Goal: Task Accomplishment & Management: Manage account settings

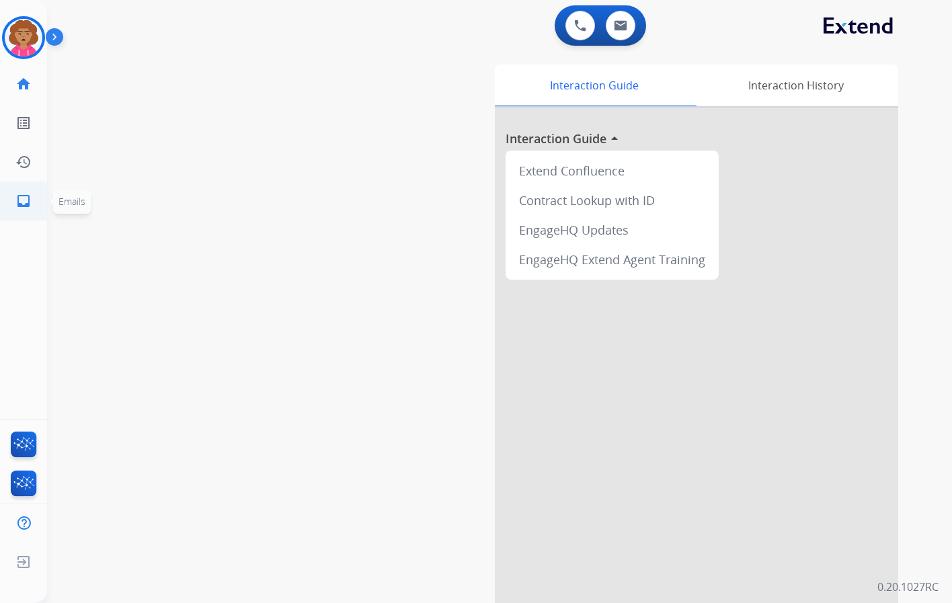
click at [21, 202] on mat-icon "inbox" at bounding box center [23, 201] width 16 height 16
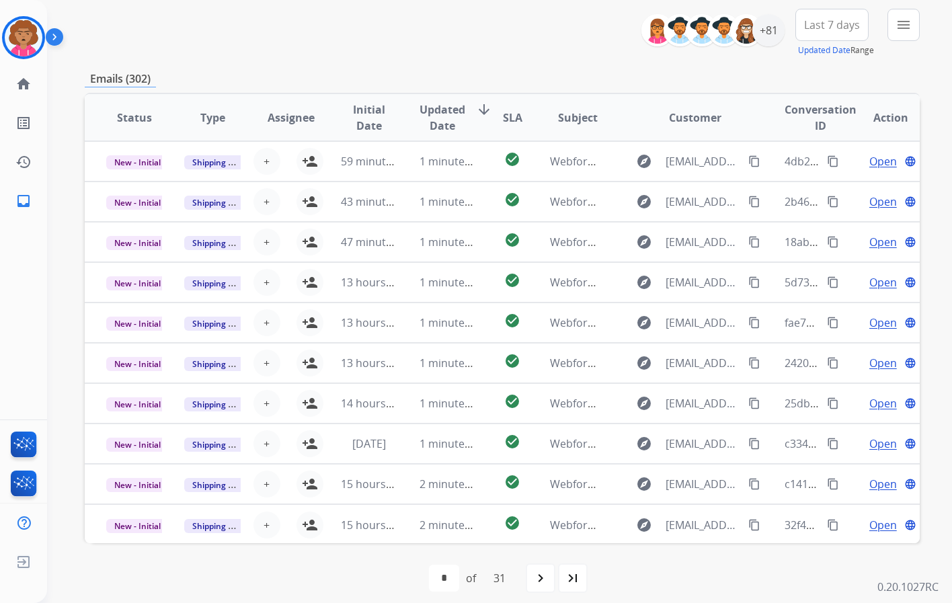
scroll to position [162, 0]
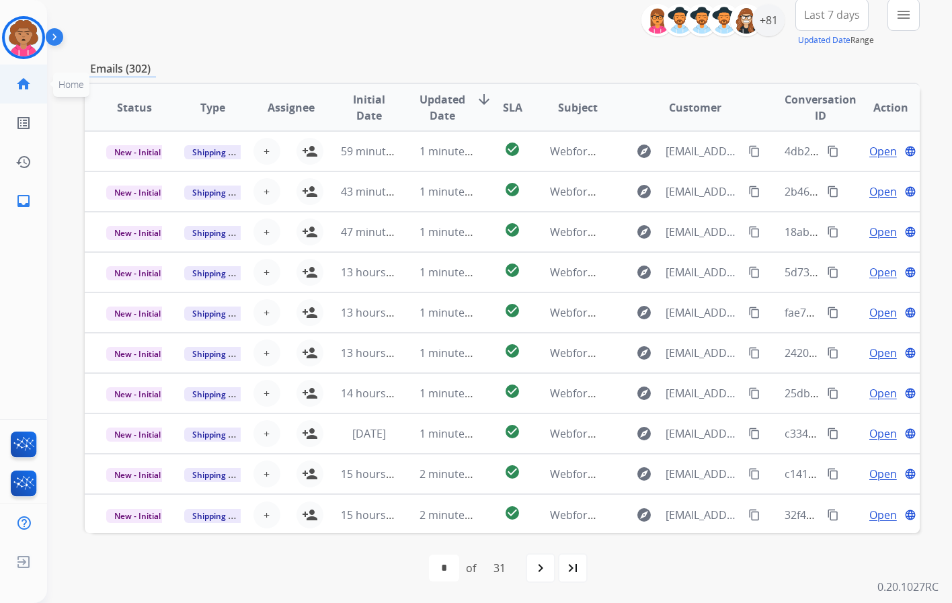
click at [24, 83] on mat-icon "home" at bounding box center [23, 84] width 16 height 16
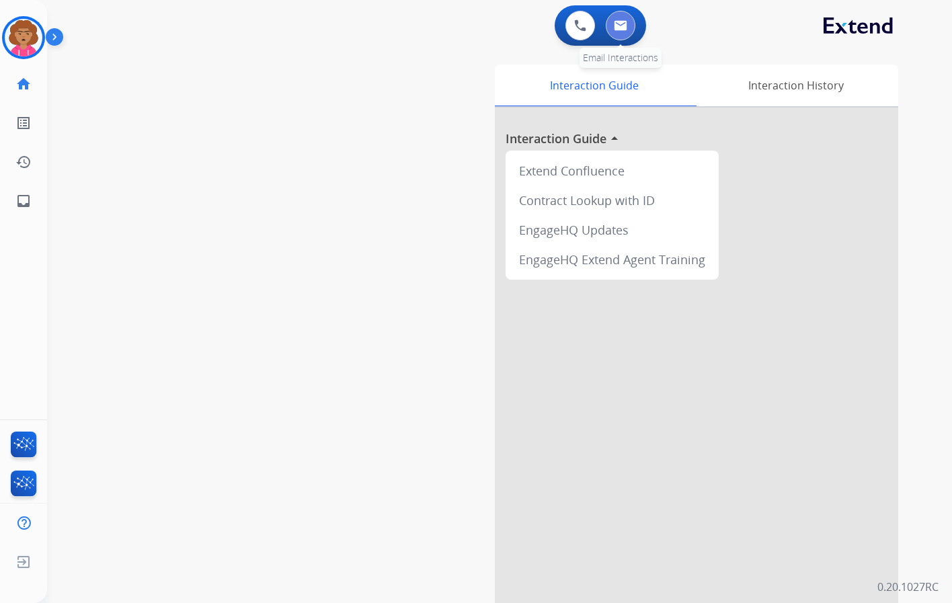
click at [629, 25] on button at bounding box center [621, 26] width 30 height 30
select select "**********"
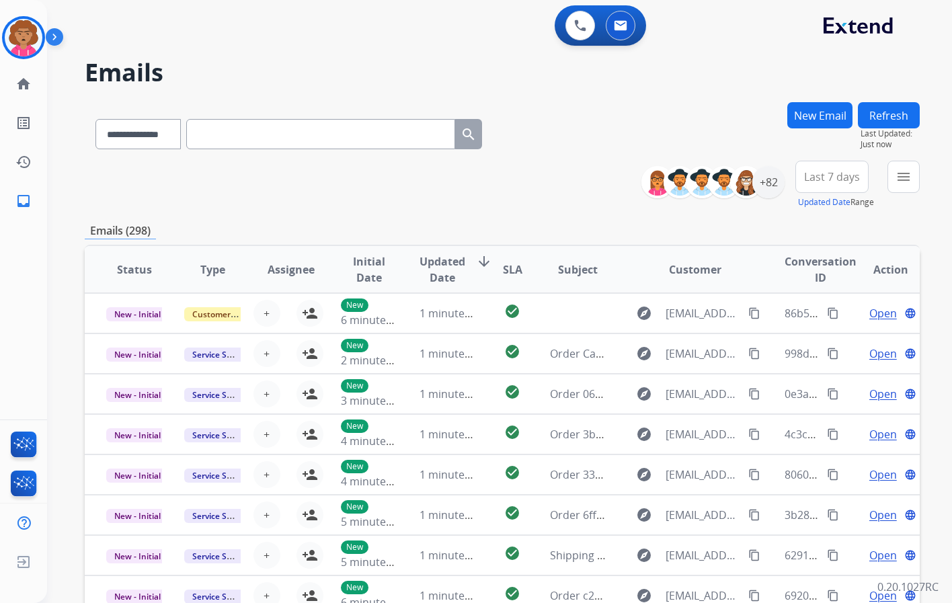
click at [560, 186] on div "**********" at bounding box center [502, 185] width 835 height 48
click at [904, 178] on mat-icon "menu" at bounding box center [904, 177] width 16 height 16
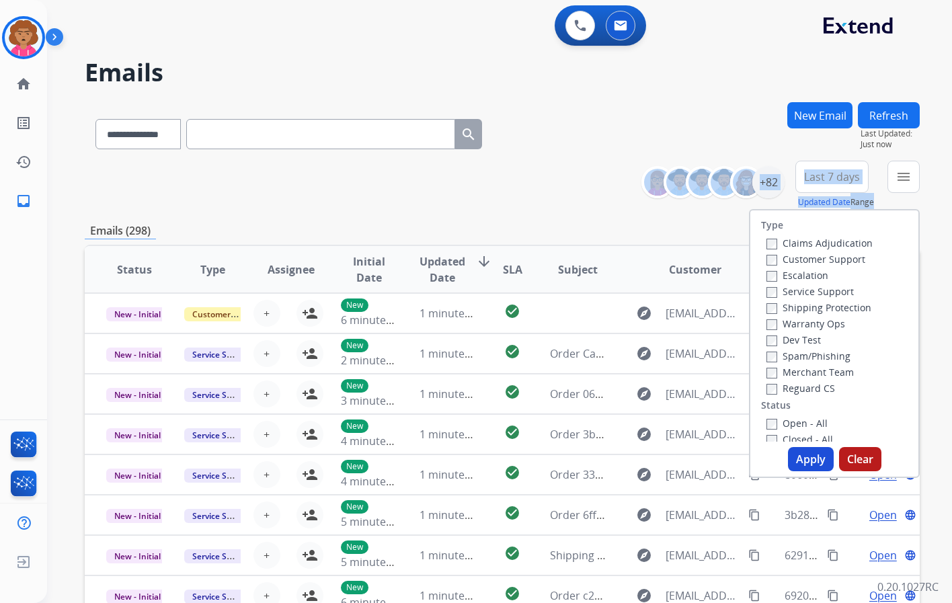
click at [595, 198] on div "**********" at bounding box center [502, 185] width 835 height 48
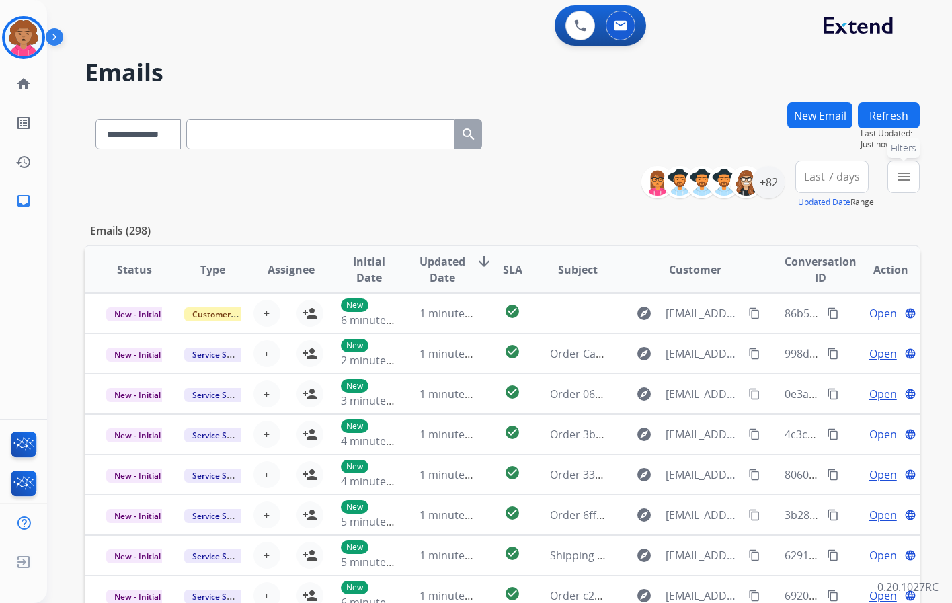
click at [914, 180] on button "menu Filters" at bounding box center [904, 177] width 32 height 32
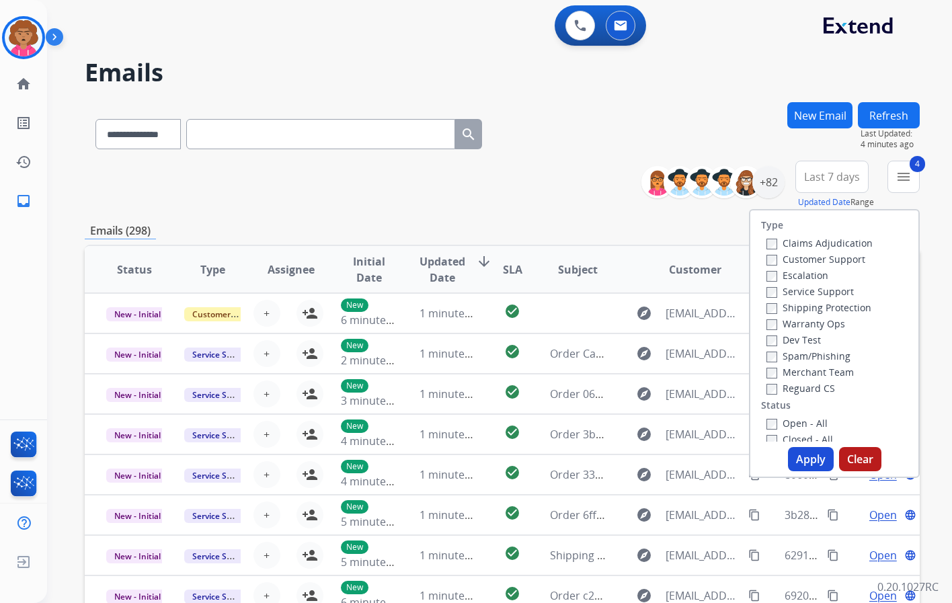
click at [566, 206] on div "**********" at bounding box center [502, 185] width 835 height 48
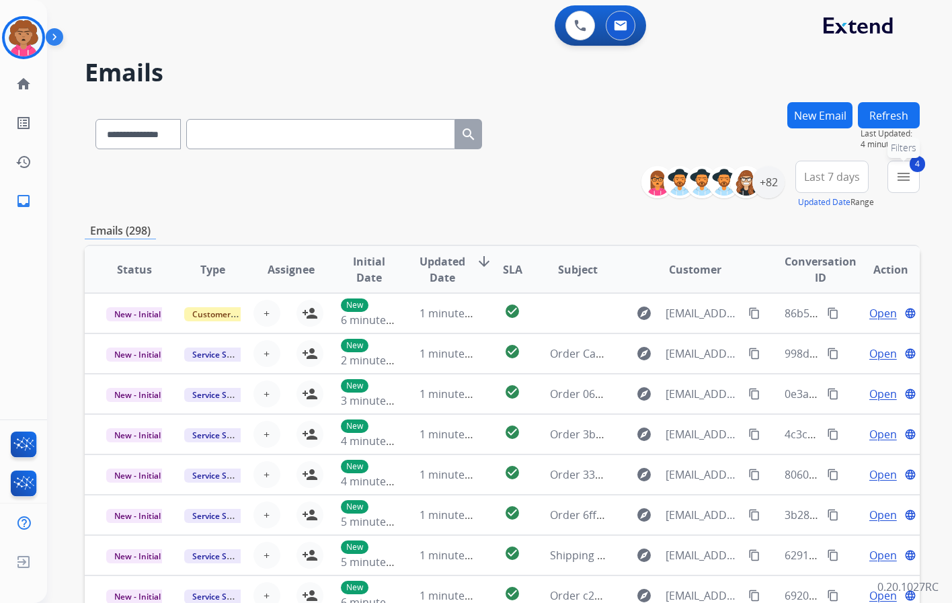
click at [901, 180] on mat-icon "menu" at bounding box center [904, 177] width 16 height 16
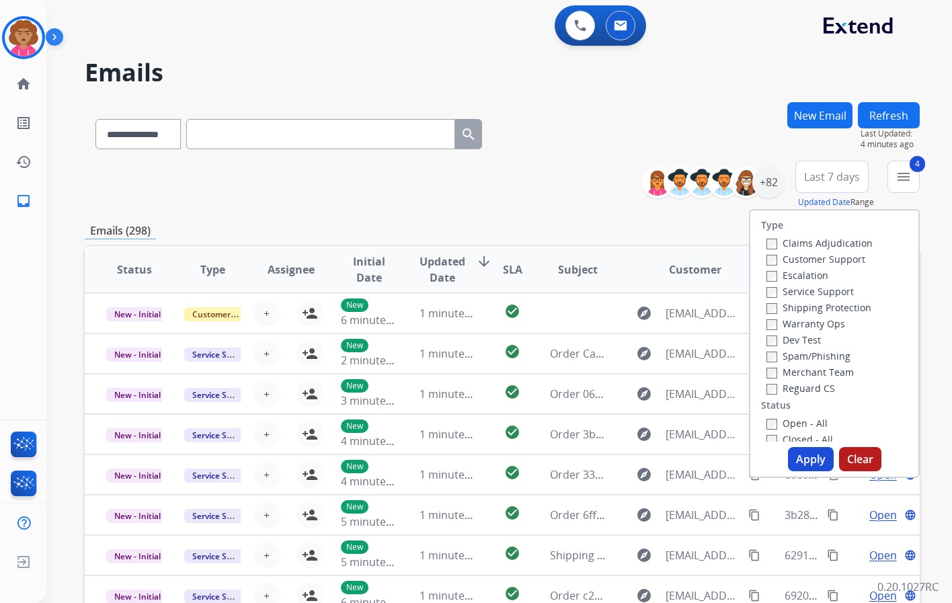
click at [798, 463] on button "Apply" at bounding box center [811, 459] width 46 height 24
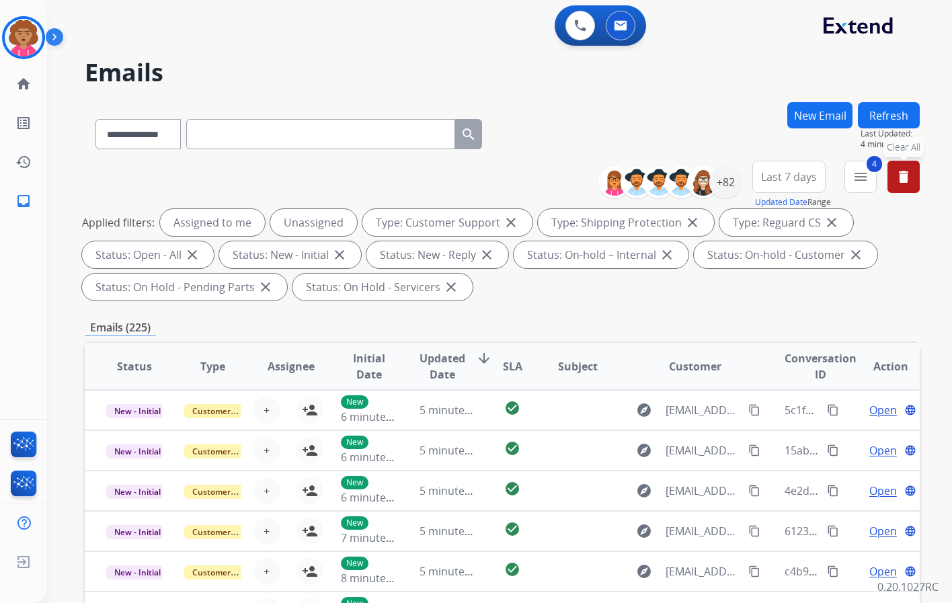
click at [909, 185] on button "delete Clear All" at bounding box center [904, 177] width 32 height 32
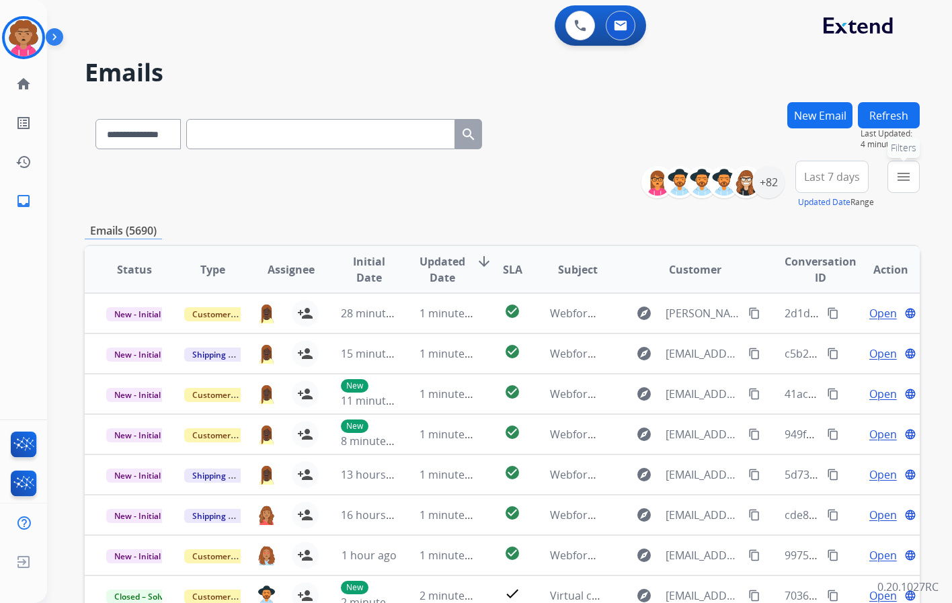
click at [899, 175] on mat-icon "menu" at bounding box center [904, 177] width 16 height 16
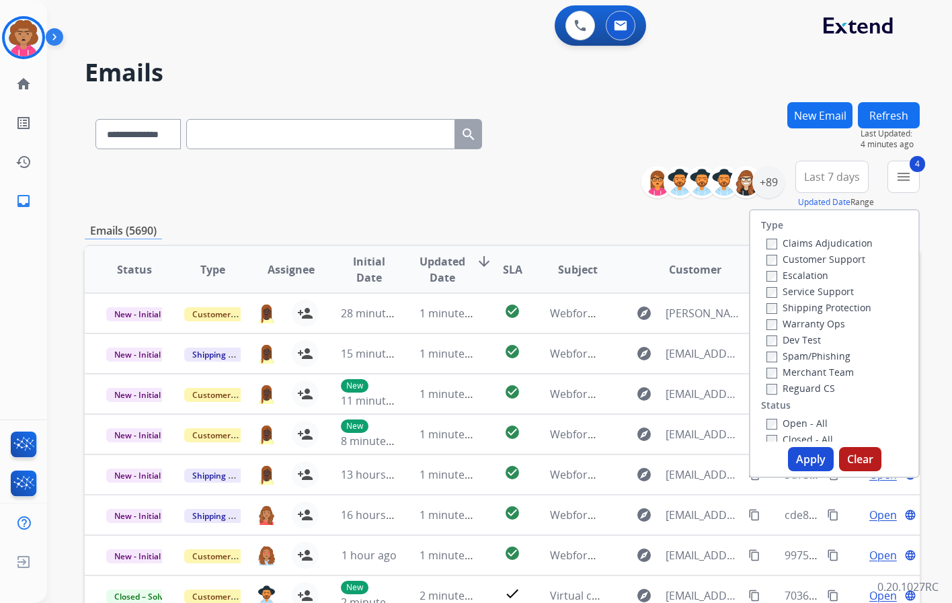
click at [818, 179] on span "Last 7 days" at bounding box center [832, 176] width 56 height 5
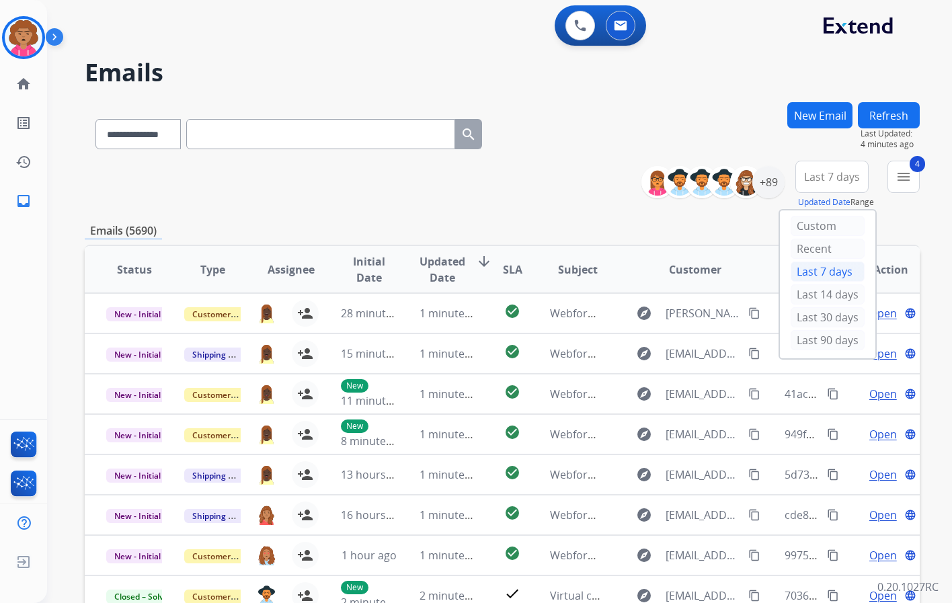
click at [818, 179] on span "Last 7 days" at bounding box center [832, 176] width 56 height 5
click at [845, 221] on div "**********" at bounding box center [502, 433] width 835 height 663
click at [768, 182] on div "+89" at bounding box center [769, 182] width 32 height 32
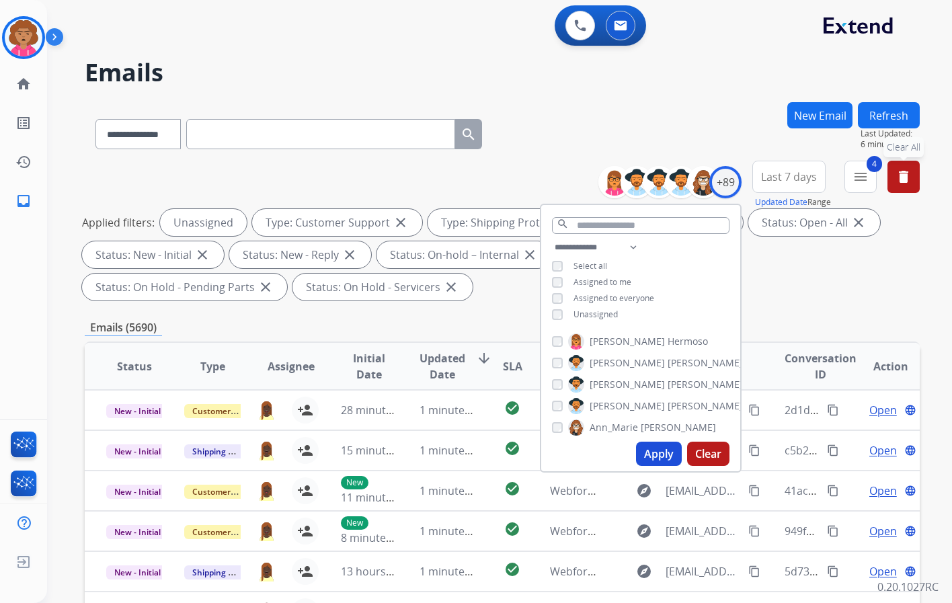
click at [832, 284] on div "Applied filters: Unassigned Type: Customer Support close Type: Shipping Protect…" at bounding box center [499, 254] width 835 height 91
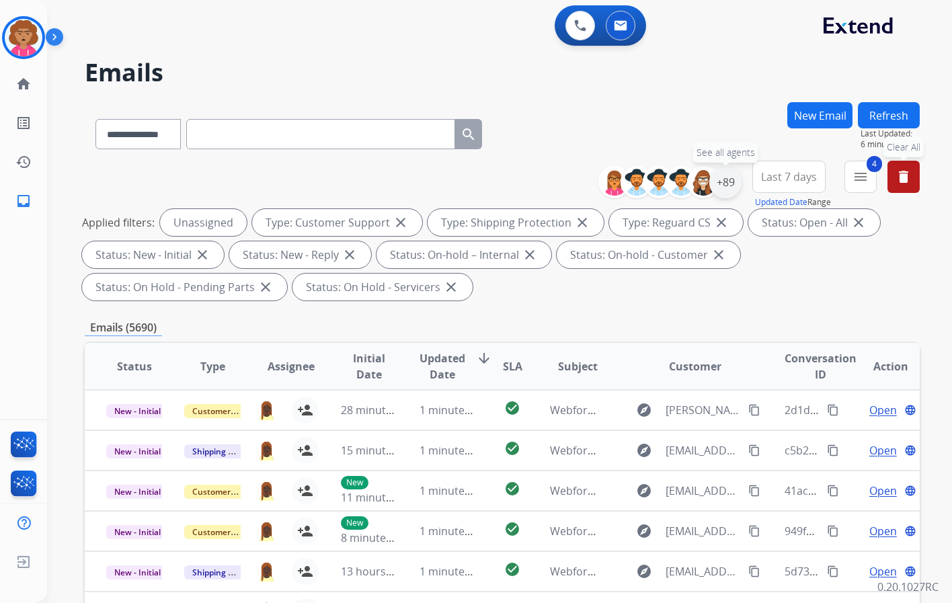
click at [723, 183] on div "+89" at bounding box center [726, 182] width 32 height 32
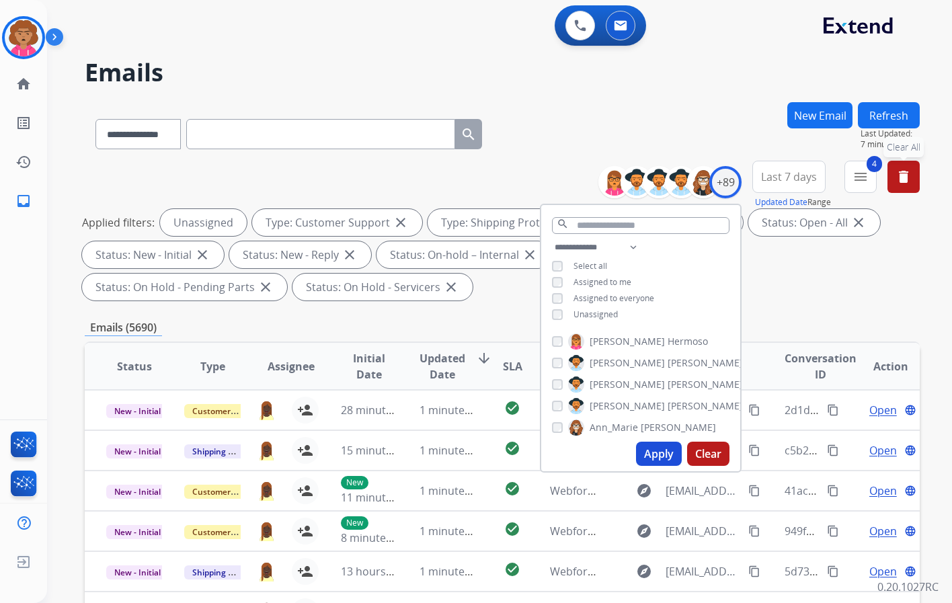
drag, startPoint x: 870, startPoint y: 304, endPoint x: 717, endPoint y: 243, distance: 164.2
click at [870, 304] on div "**********" at bounding box center [502, 233] width 835 height 145
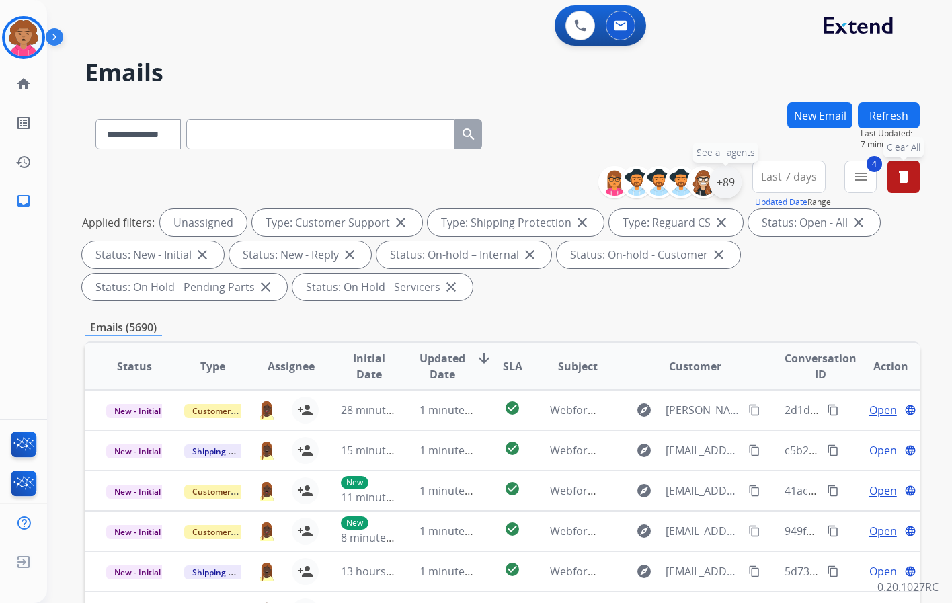
click at [716, 185] on div "+89" at bounding box center [726, 182] width 32 height 32
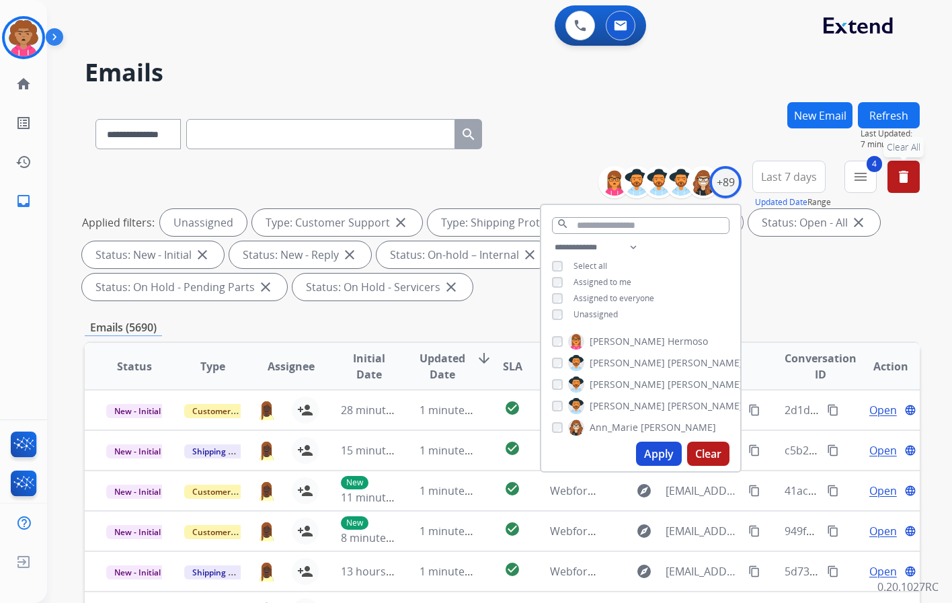
click at [649, 448] on button "Apply" at bounding box center [659, 454] width 46 height 24
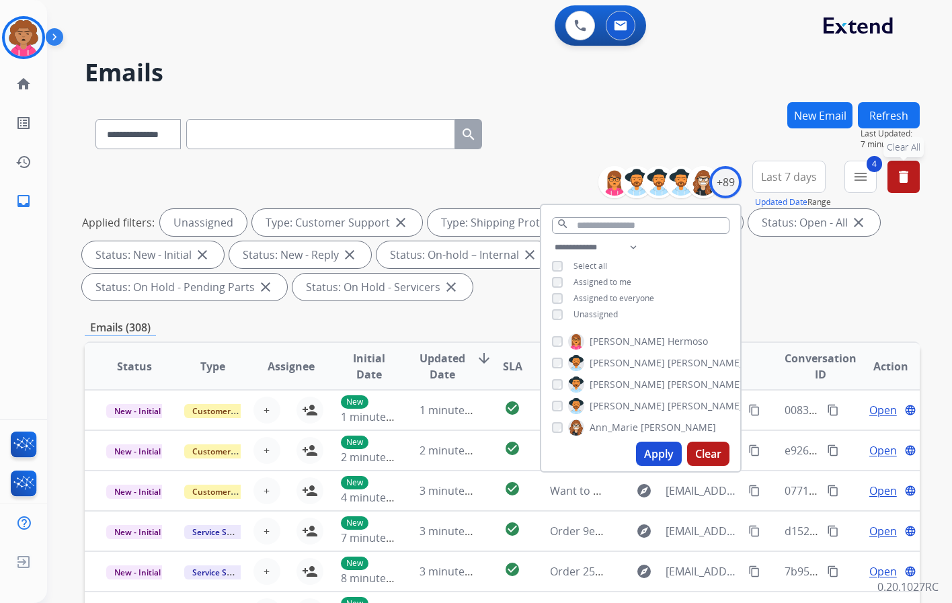
click at [813, 289] on div "Applied filters: Unassigned Type: Customer Support close Type: Shipping Protect…" at bounding box center [499, 254] width 835 height 91
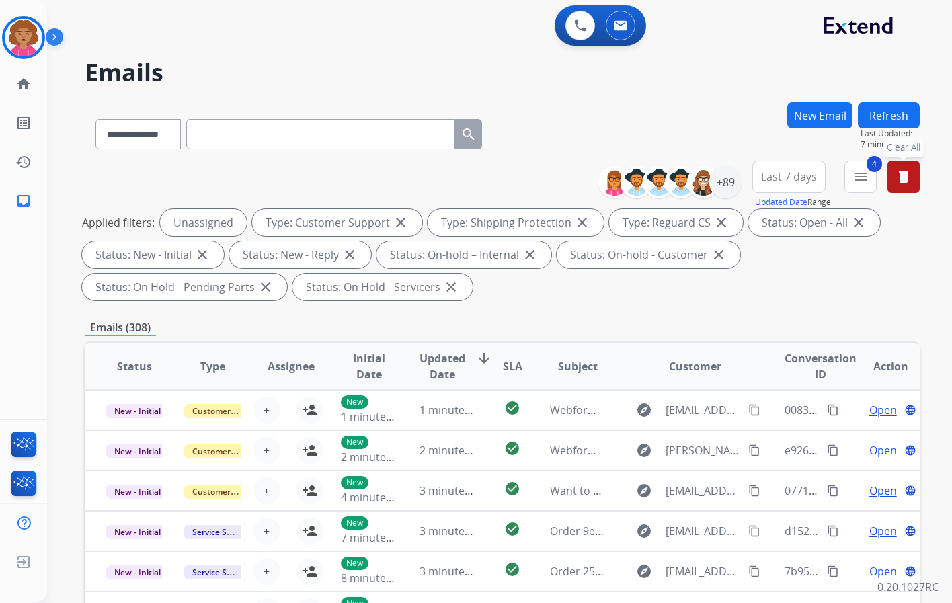
click at [767, 180] on span "Last 7 days" at bounding box center [789, 176] width 56 height 5
click at [781, 180] on span "Last 7 days" at bounding box center [789, 176] width 56 height 5
click at [768, 227] on div "Custom" at bounding box center [785, 226] width 74 height 20
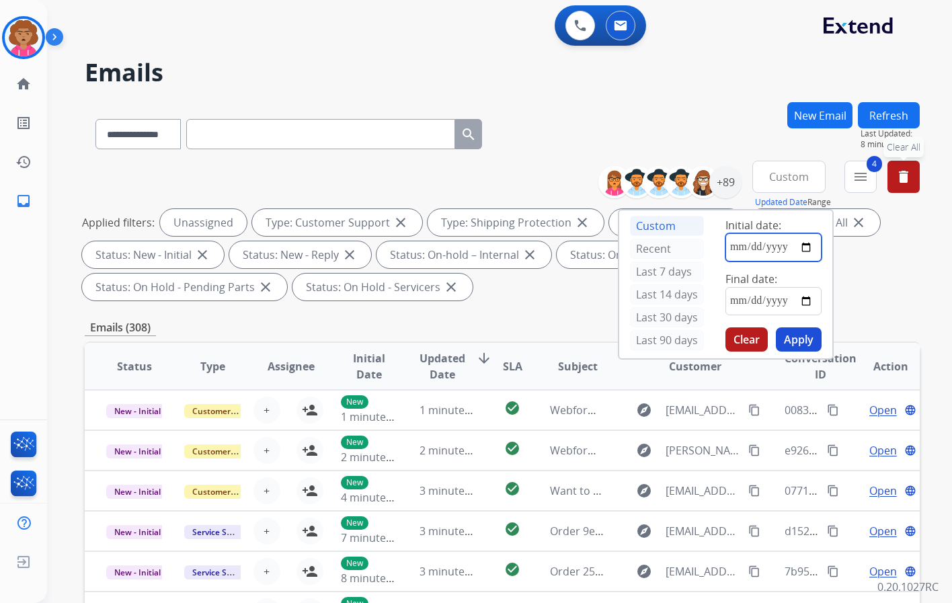
click at [765, 245] on input "date" at bounding box center [774, 247] width 96 height 28
click at [804, 250] on input "date" at bounding box center [774, 247] width 96 height 28
click at [806, 245] on input "**********" at bounding box center [774, 247] width 96 height 28
type input "**********"
click at [807, 301] on input "date" at bounding box center [774, 301] width 96 height 28
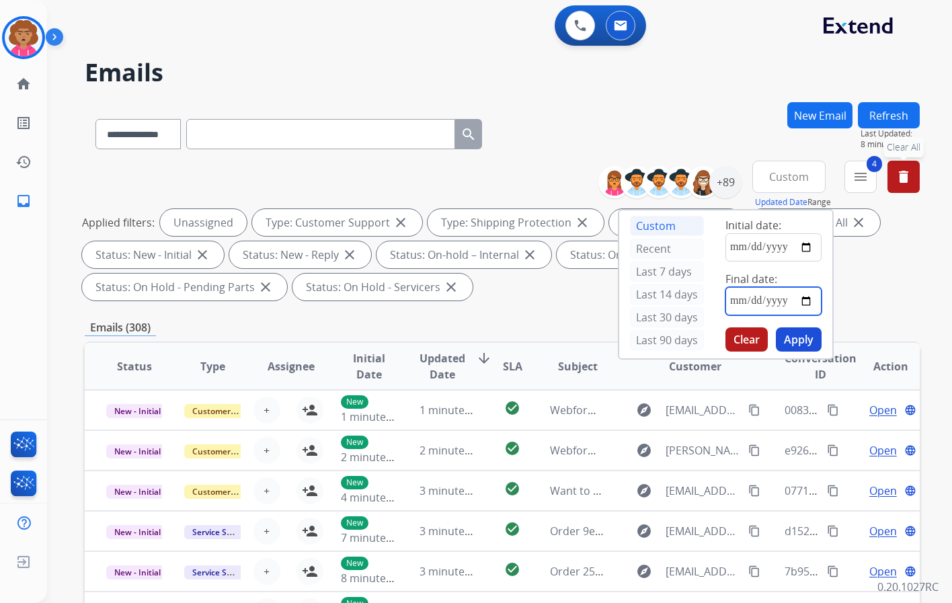
type input "**********"
click at [799, 340] on button "Apply" at bounding box center [799, 340] width 46 height 24
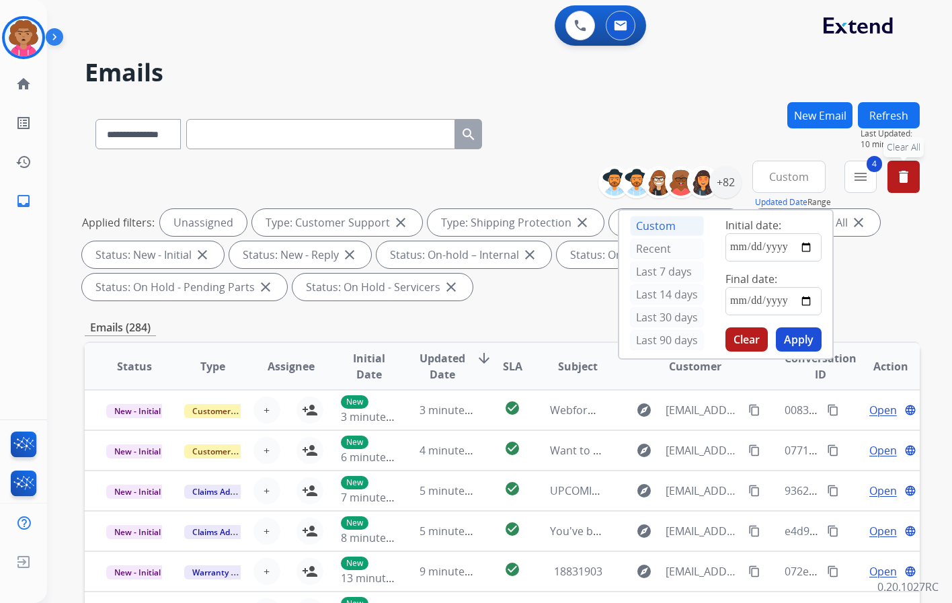
click at [790, 345] on button "Apply" at bounding box center [799, 340] width 46 height 24
click at [877, 287] on div "Applied filters: Unassigned Type: Customer Support close Type: Shipping Protect…" at bounding box center [499, 254] width 835 height 91
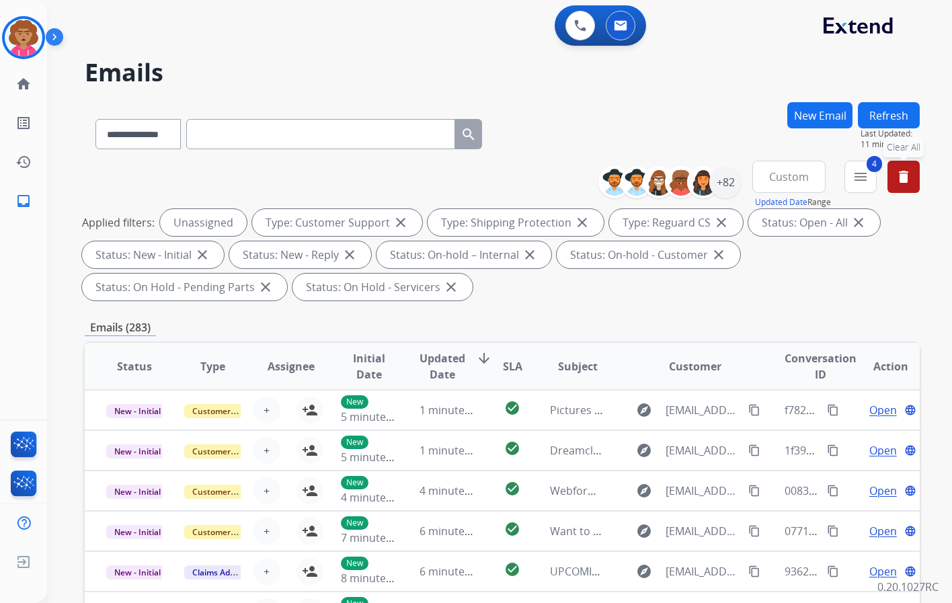
click at [901, 179] on mat-icon "delete" at bounding box center [904, 177] width 16 height 16
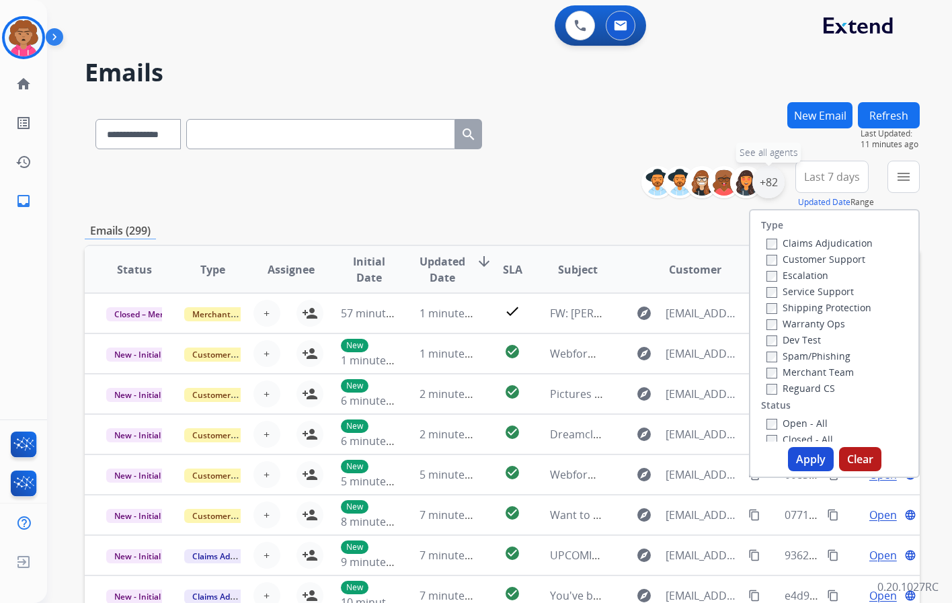
click at [763, 184] on div "+82" at bounding box center [769, 182] width 32 height 32
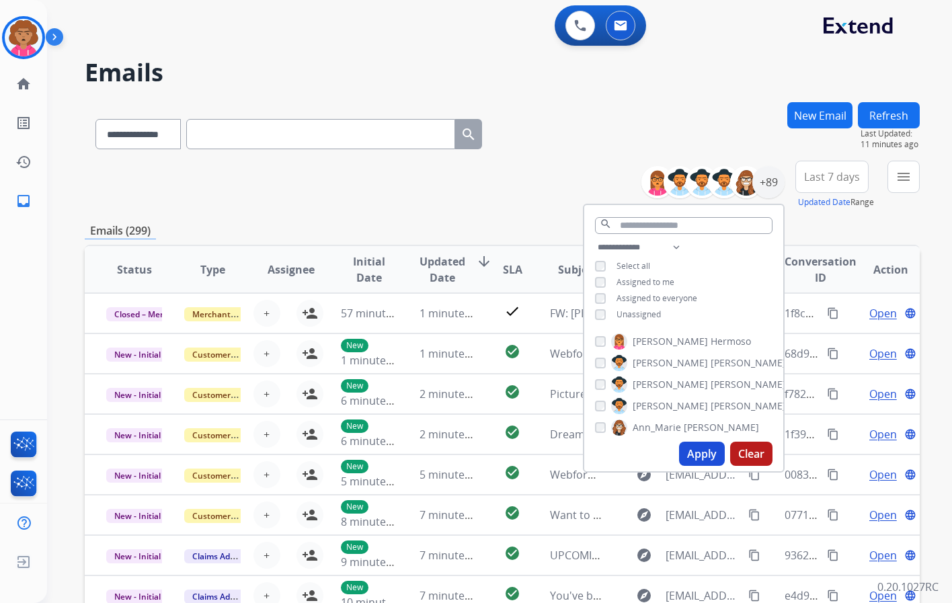
click at [701, 453] on button "Apply" at bounding box center [702, 454] width 46 height 24
click at [833, 177] on span "Last 7 days" at bounding box center [832, 176] width 56 height 5
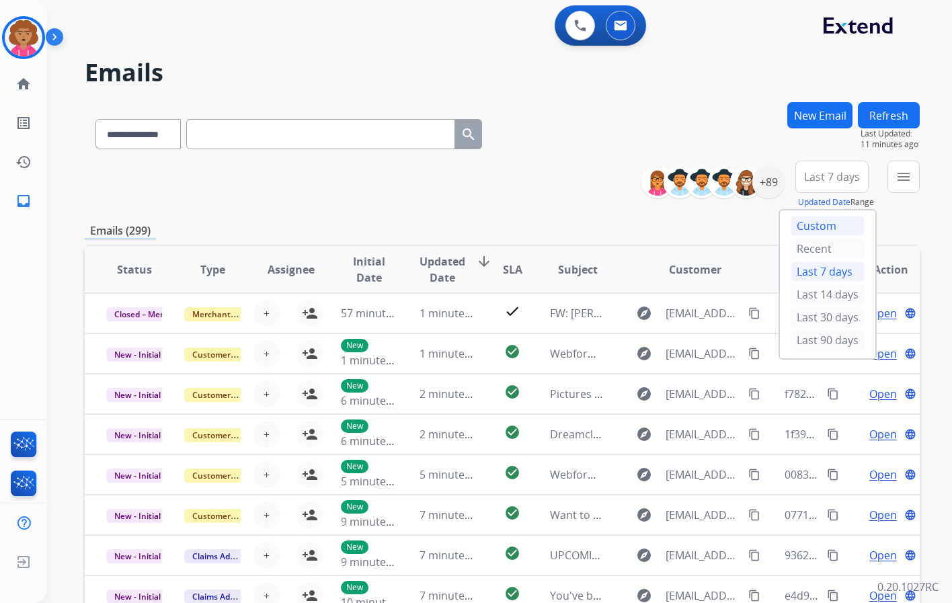
click at [815, 223] on div "Custom" at bounding box center [828, 226] width 74 height 20
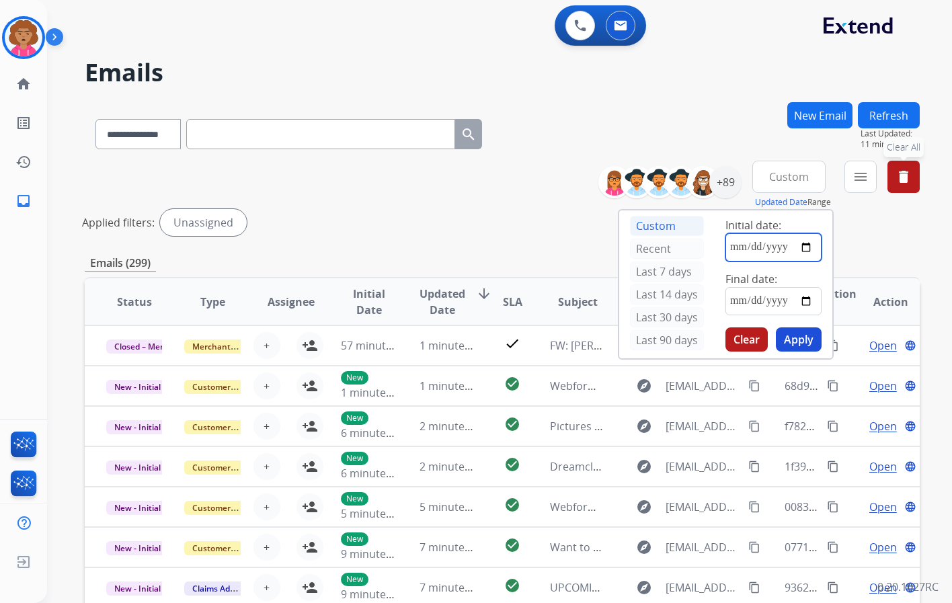
click at [749, 245] on input "date" at bounding box center [774, 247] width 96 height 28
click at [807, 243] on input "date" at bounding box center [774, 247] width 96 height 28
type input "**********"
click at [806, 295] on input "date" at bounding box center [774, 301] width 96 height 28
type input "**********"
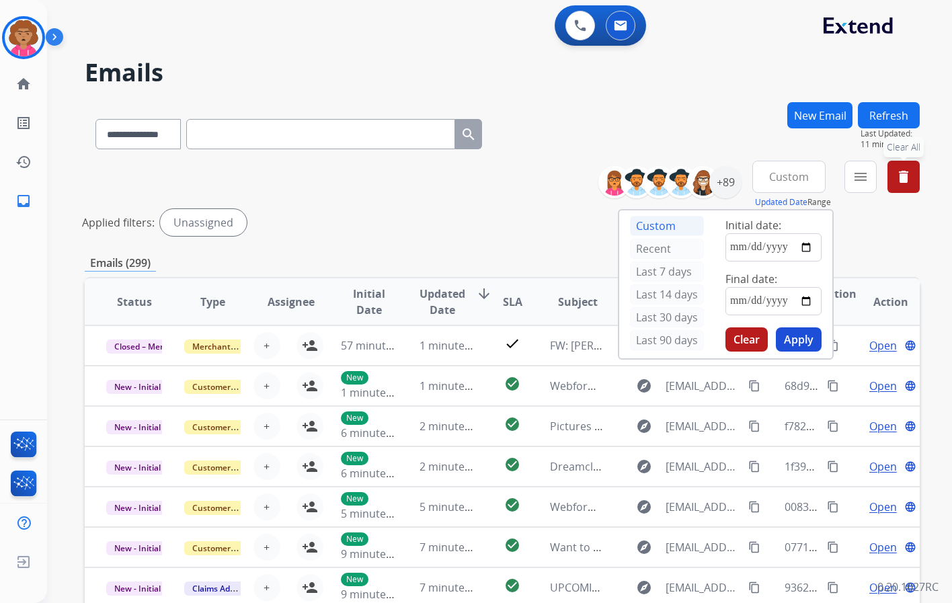
click at [790, 342] on button "Apply" at bounding box center [799, 340] width 46 height 24
click at [862, 180] on mat-icon "menu" at bounding box center [861, 177] width 16 height 16
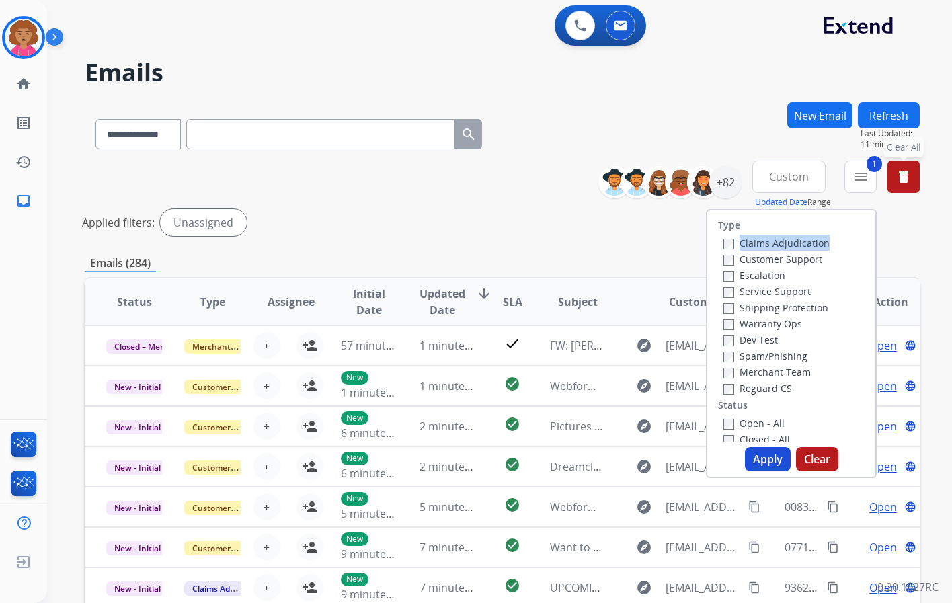
click at [720, 250] on div "Claims Adjudication Customer Support Escalation Service Support Shipping Protec…" at bounding box center [774, 315] width 112 height 161
click at [759, 457] on button "Apply" at bounding box center [768, 459] width 46 height 24
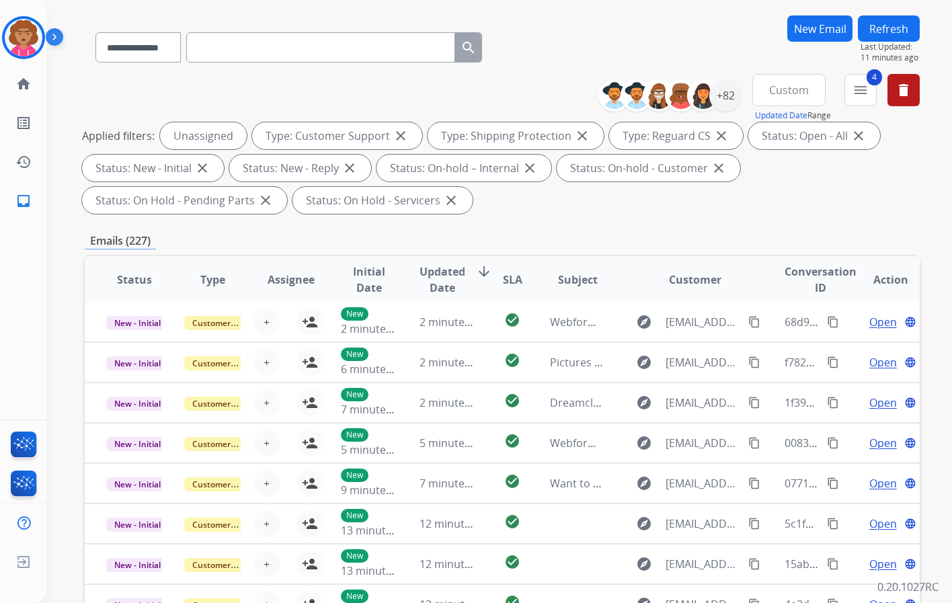
scroll to position [57, 0]
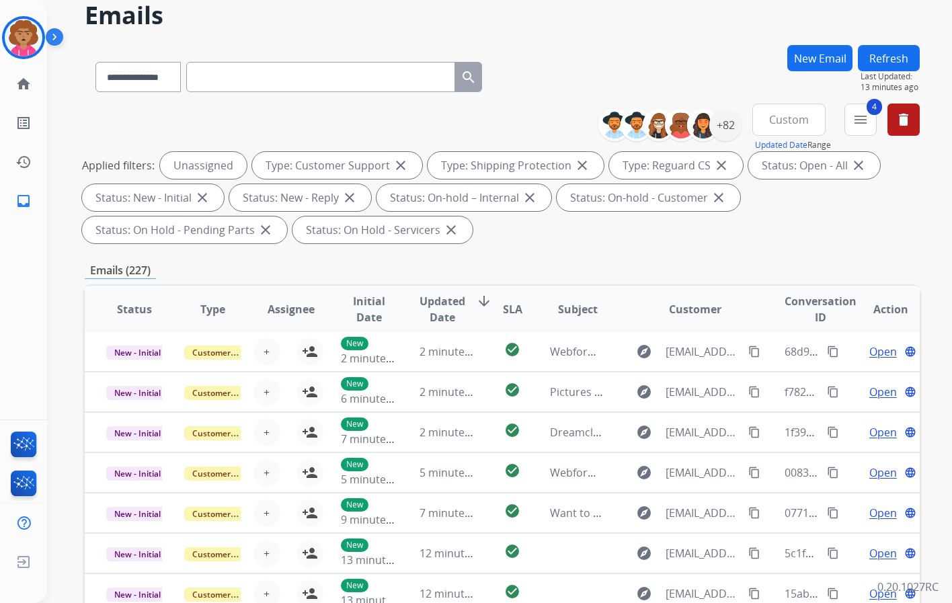
click at [837, 228] on div "Applied filters: Unassigned Type: Customer Support close Type: Shipping Protect…" at bounding box center [499, 197] width 835 height 91
click at [575, 311] on span "Subject" at bounding box center [578, 309] width 40 height 16
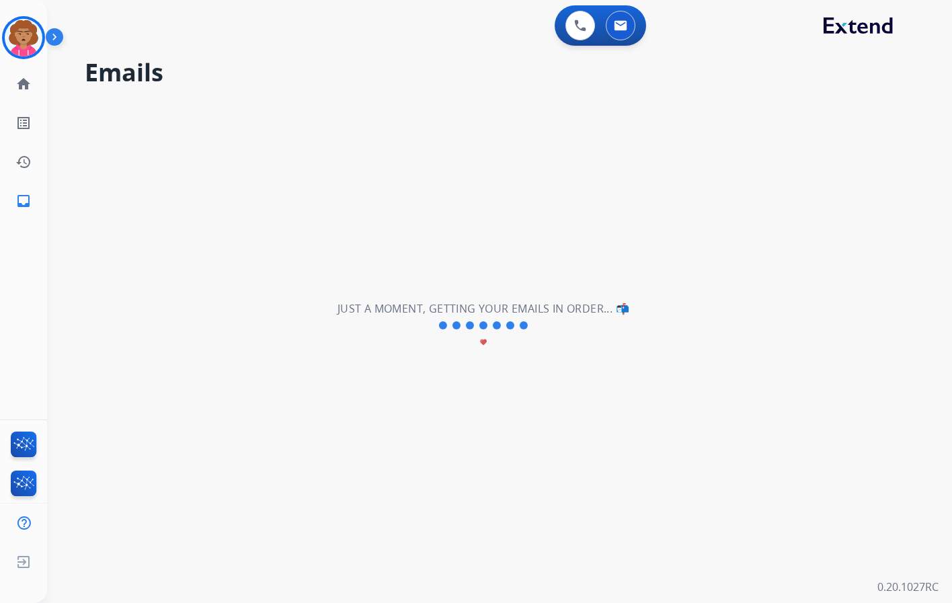
scroll to position [0, 0]
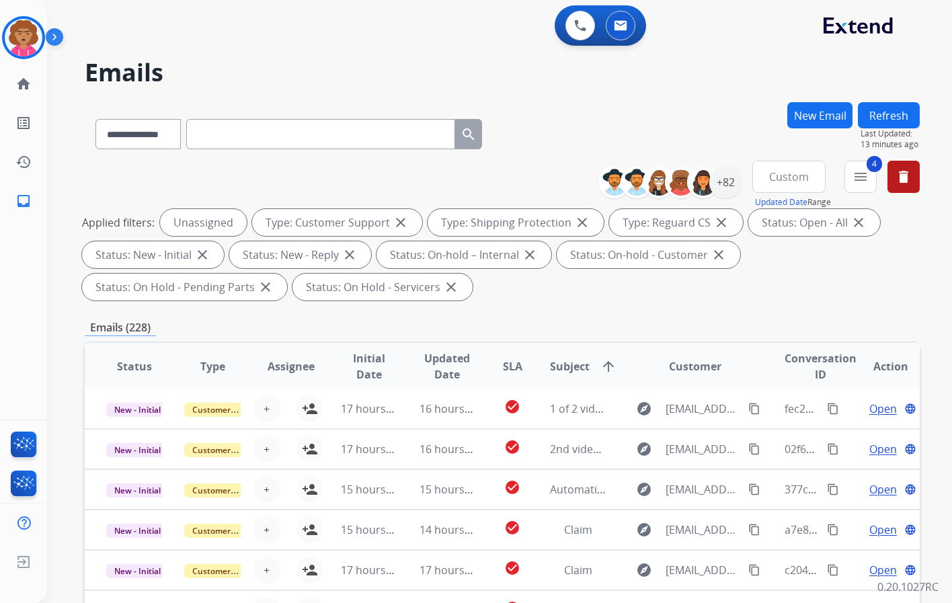
click at [564, 367] on span "Subject" at bounding box center [570, 366] width 40 height 16
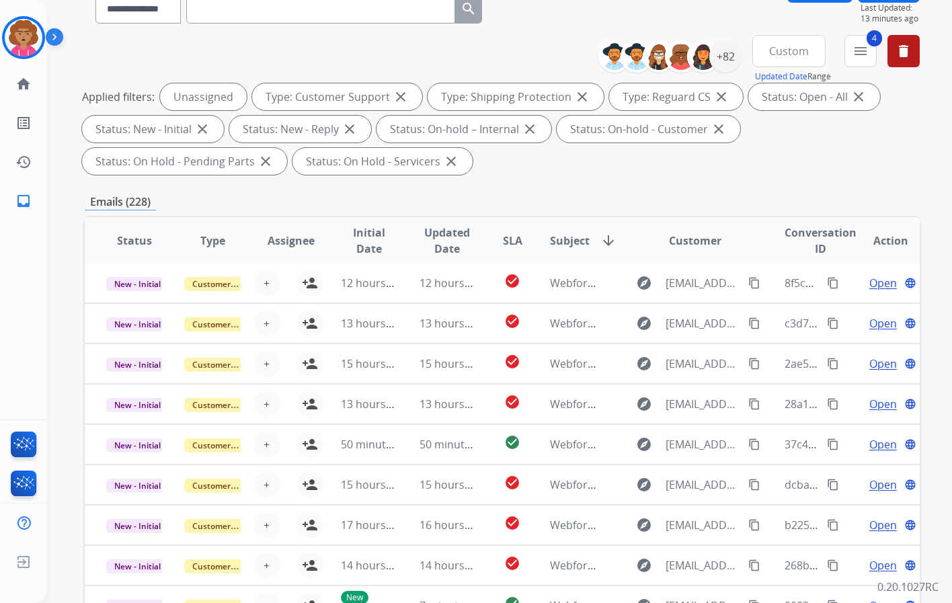
scroll to position [202, 0]
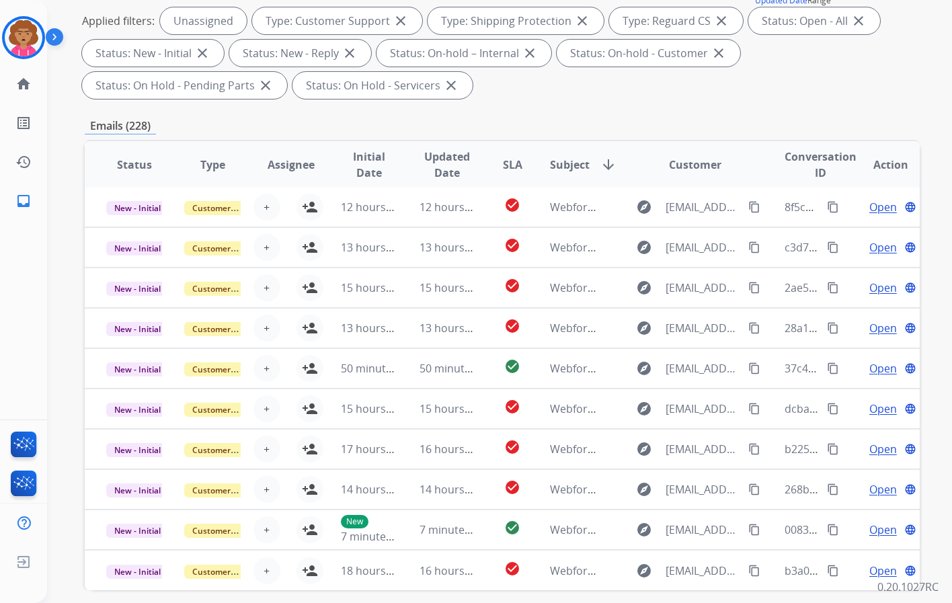
click at [728, 120] on div "Emails (228)" at bounding box center [502, 126] width 835 height 17
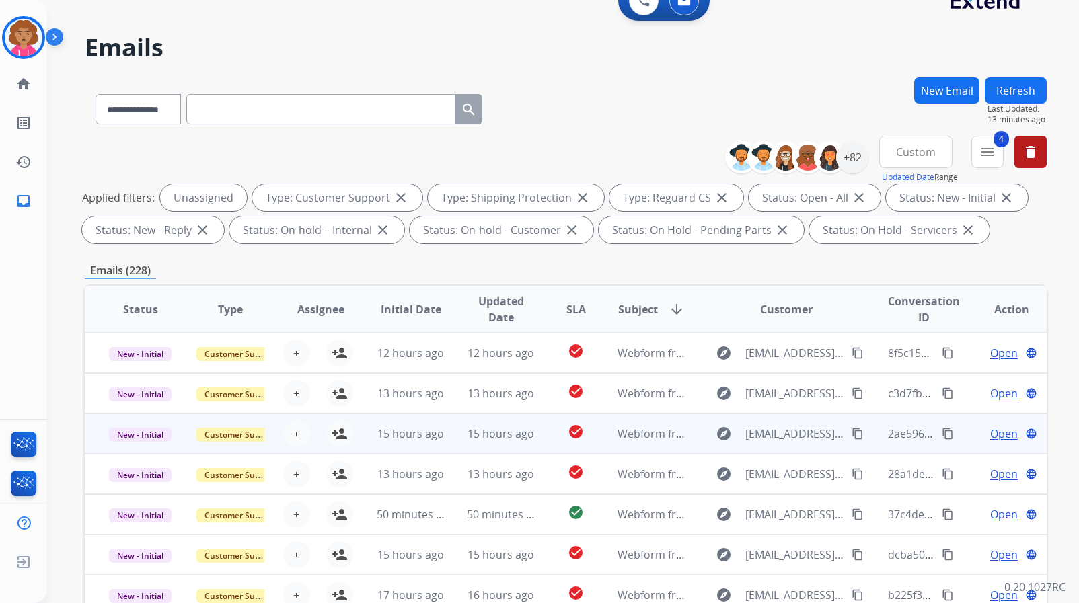
scroll to position [1, 0]
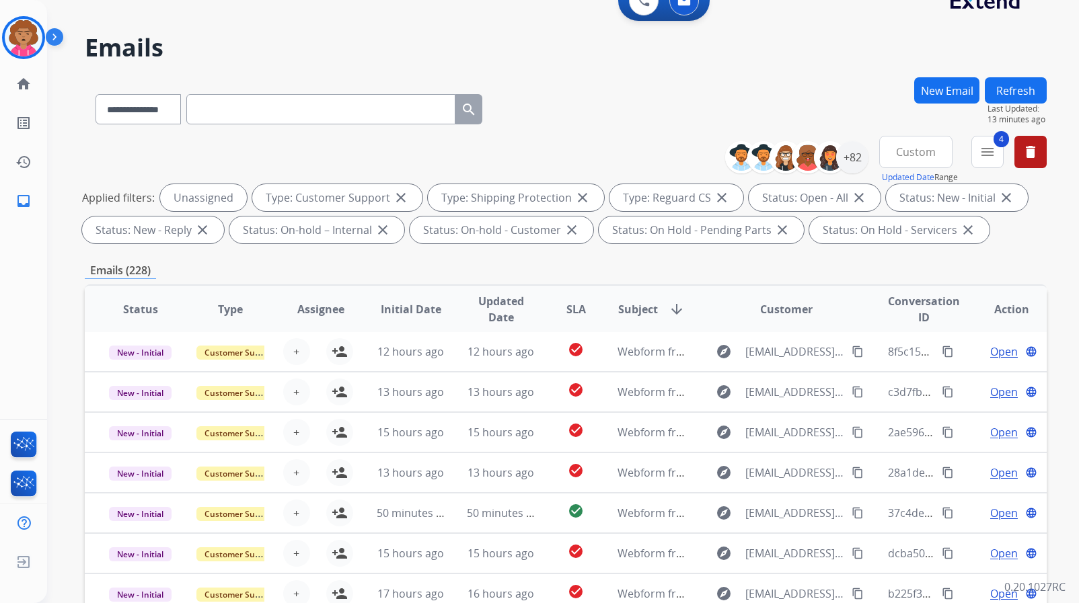
click at [745, 273] on div "Emails (228)" at bounding box center [566, 270] width 962 height 17
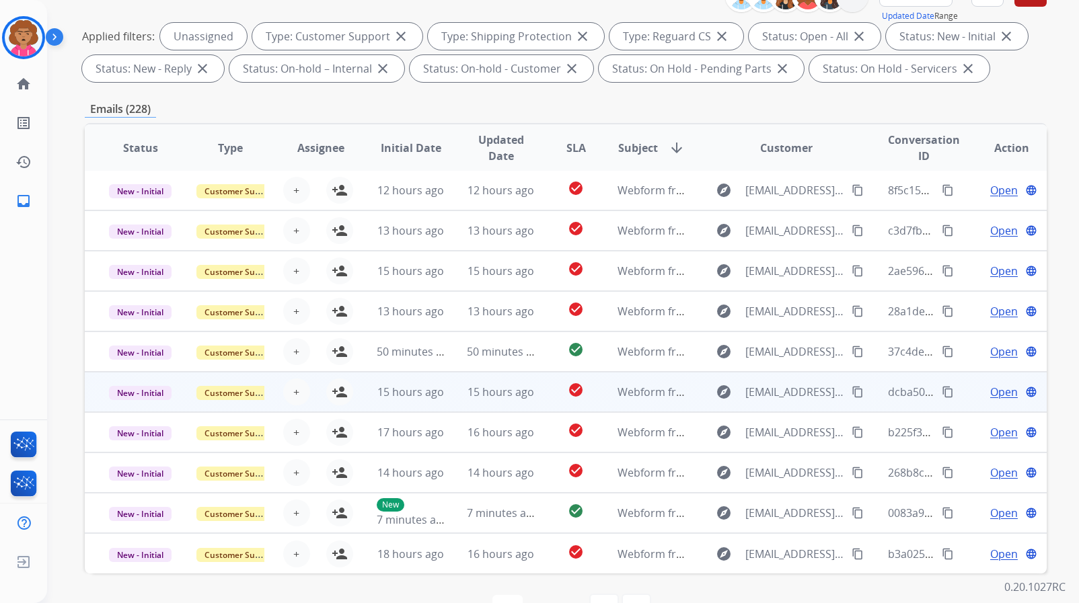
scroll to position [227, 0]
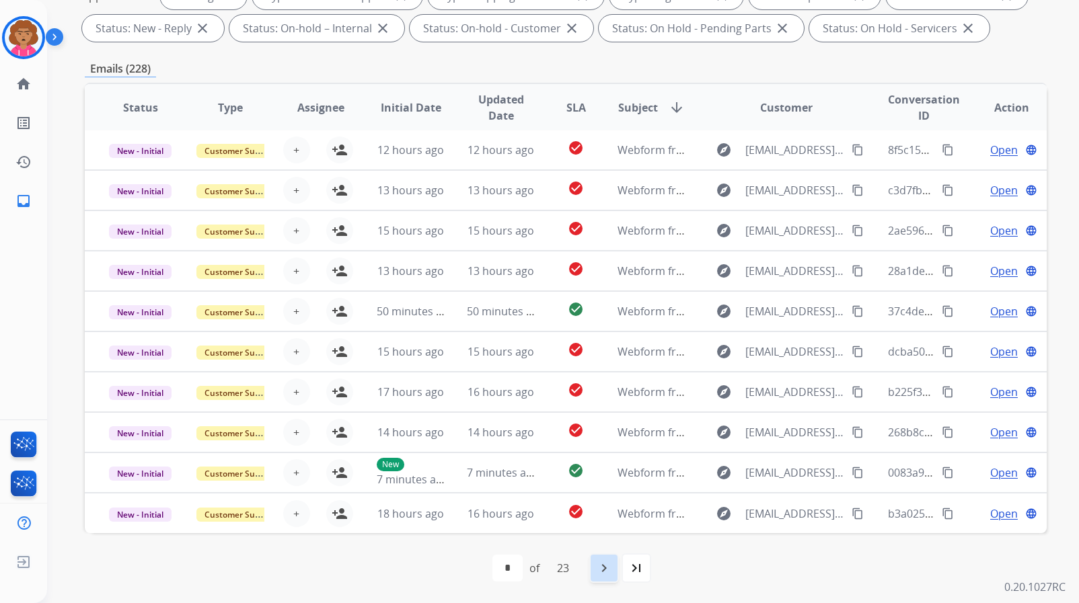
click at [607, 575] on mat-icon "navigate_next" at bounding box center [604, 568] width 16 height 16
click at [631, 569] on mat-icon "navigate_next" at bounding box center [633, 568] width 16 height 16
click at [637, 567] on mat-icon "navigate_next" at bounding box center [633, 568] width 16 height 16
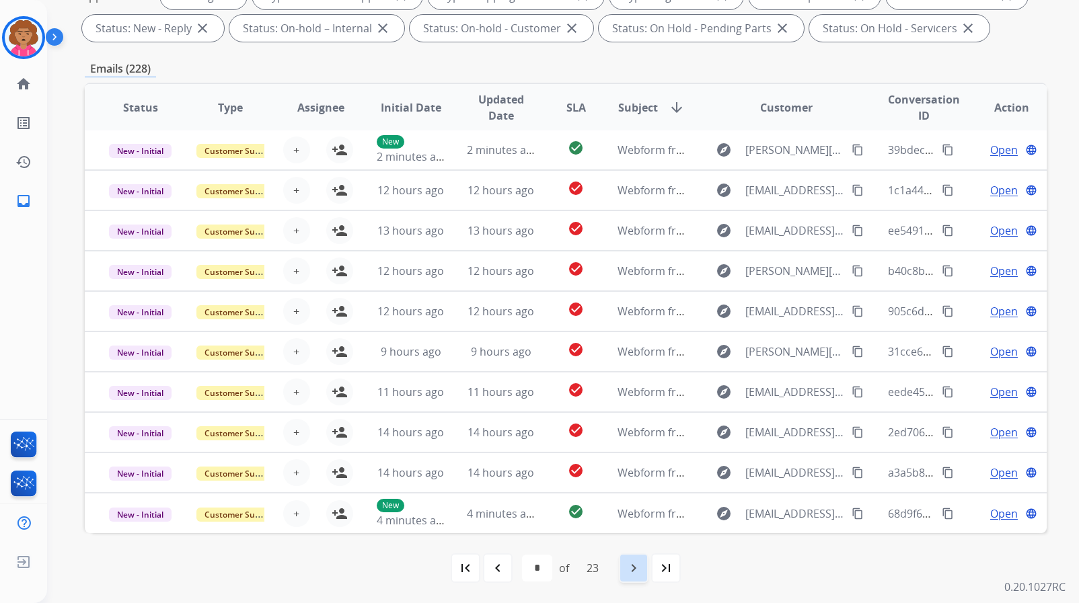
click at [629, 570] on mat-icon "navigate_next" at bounding box center [633, 568] width 16 height 16
click at [635, 566] on mat-icon "navigate_next" at bounding box center [633, 568] width 16 height 16
click at [665, 572] on mat-icon "last_page" at bounding box center [666, 568] width 16 height 16
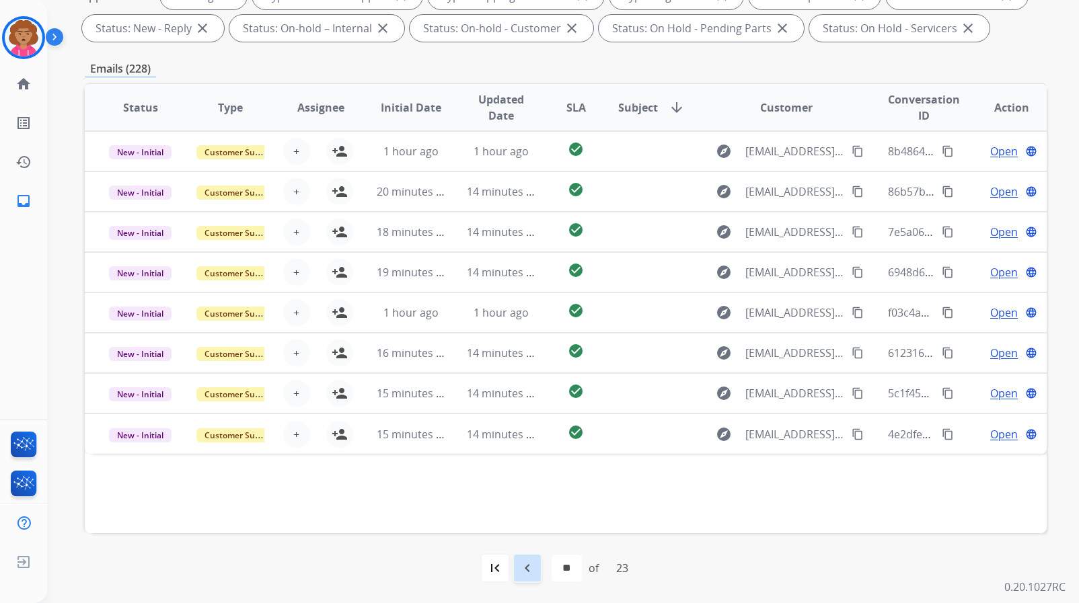
click at [526, 562] on mat-icon "navigate_before" at bounding box center [527, 568] width 16 height 16
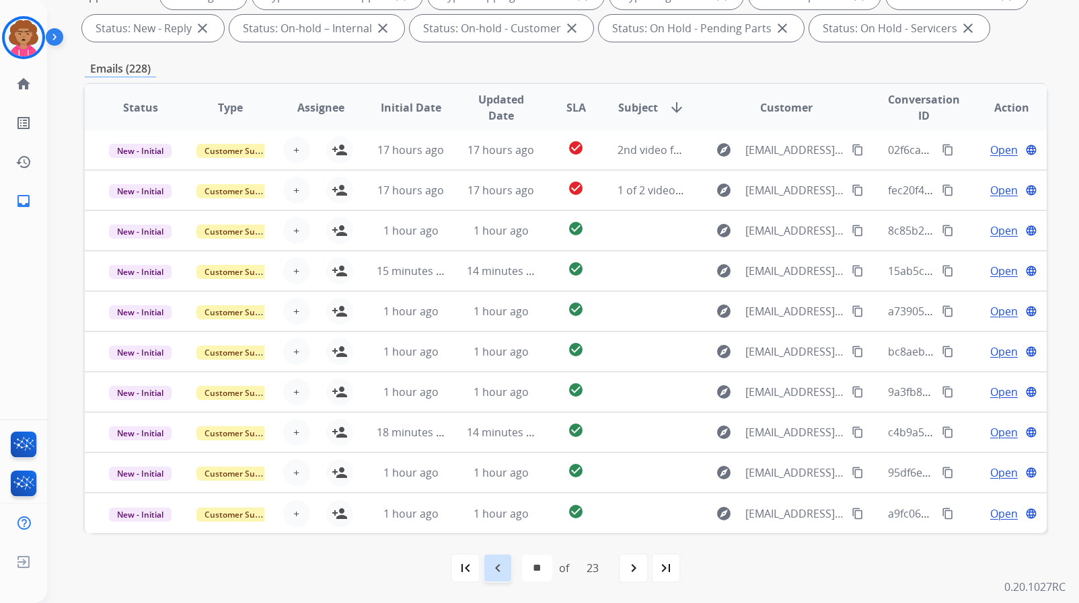
click at [493, 567] on mat-icon "navigate_before" at bounding box center [498, 568] width 16 height 16
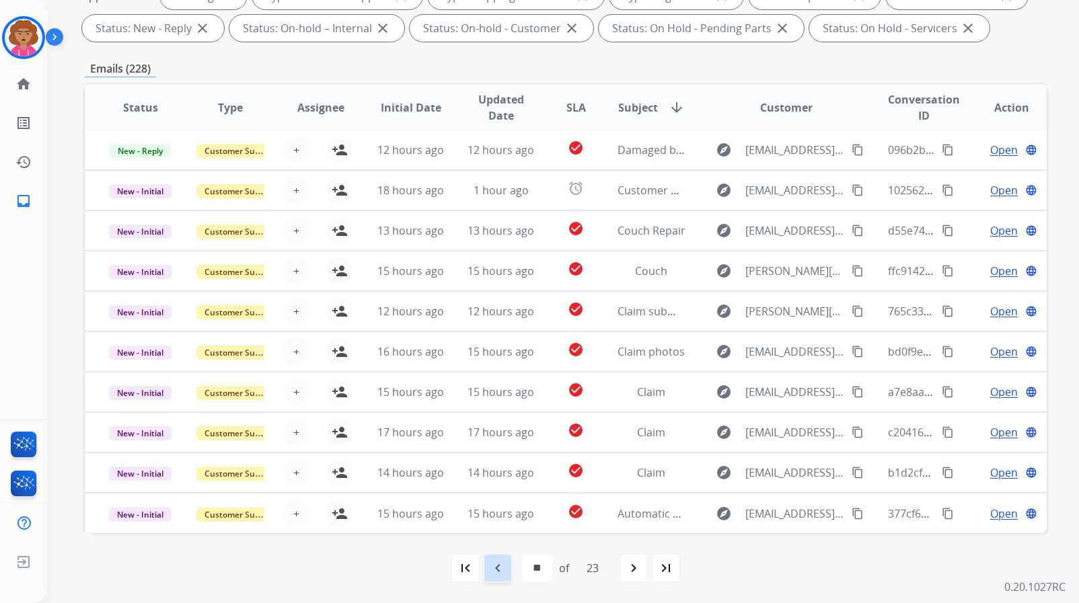
click at [497, 565] on mat-icon "navigate_before" at bounding box center [498, 568] width 16 height 16
click at [730, 562] on div "first_page navigate_before * * * * * * * * * ** ** ** ** ** ** ** ** ** ** ** *…" at bounding box center [566, 568] width 962 height 27
click at [496, 570] on mat-icon "navigate_before" at bounding box center [498, 568] width 16 height 16
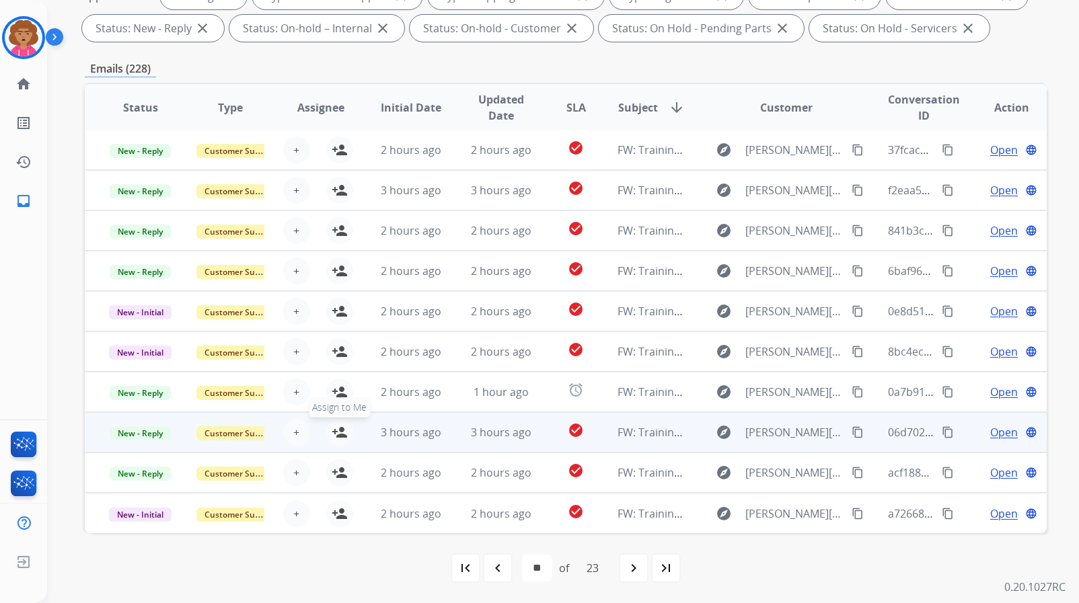
click at [336, 429] on mat-icon "person_add" at bounding box center [340, 432] width 16 height 16
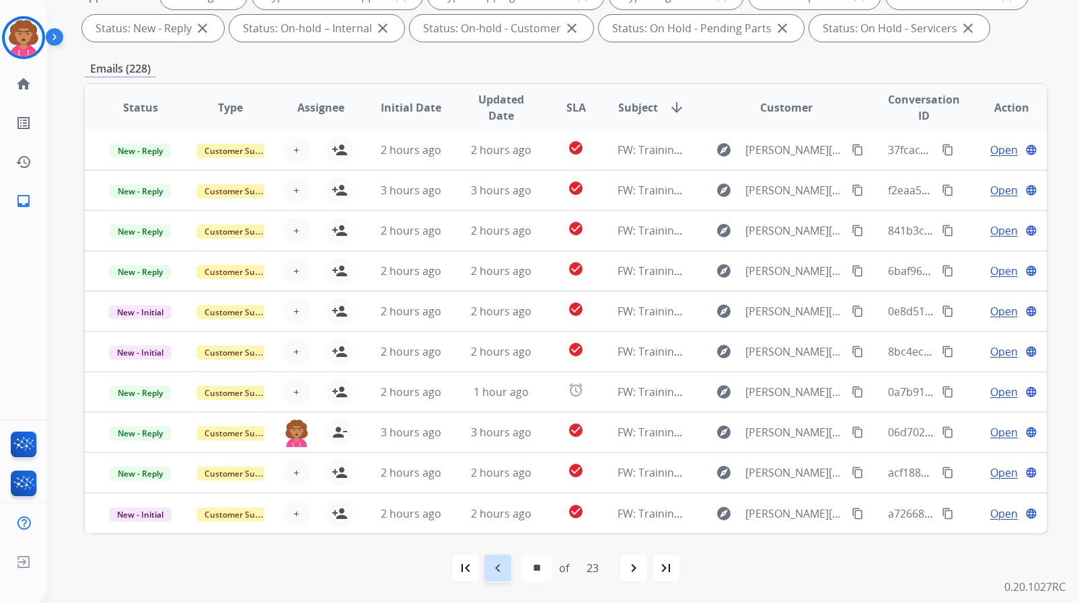
click at [493, 562] on mat-icon "navigate_before" at bounding box center [498, 568] width 16 height 16
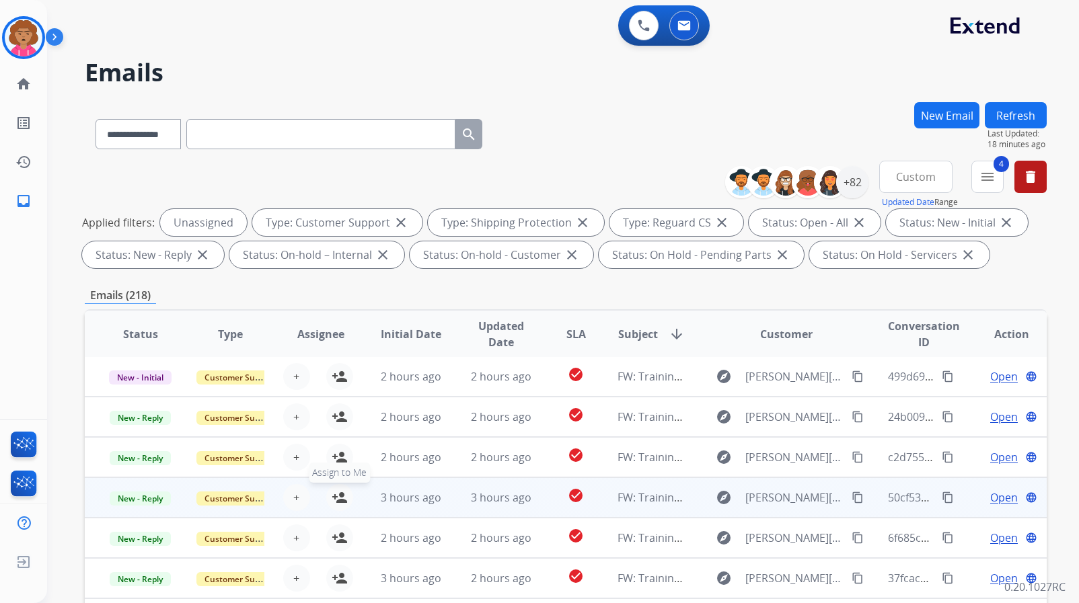
click at [338, 498] on mat-icon "person_add" at bounding box center [340, 498] width 16 height 16
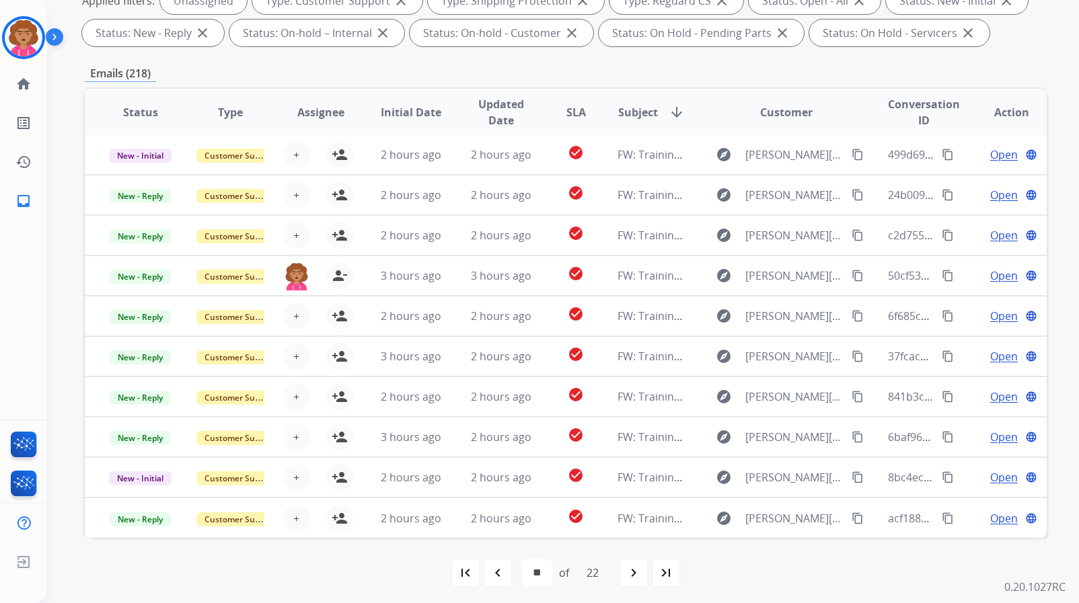
scroll to position [227, 0]
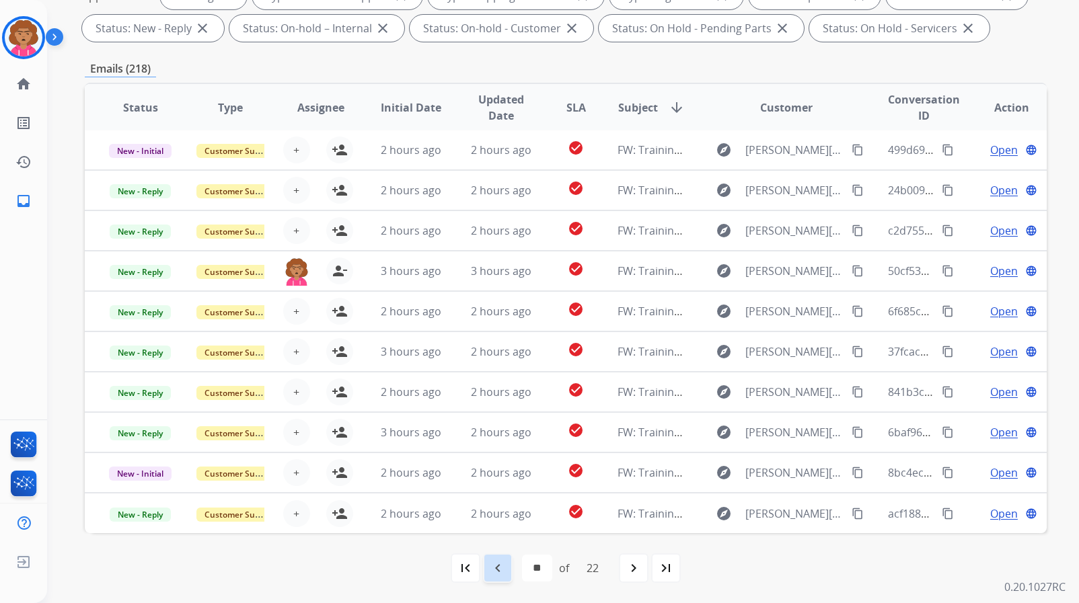
click at [499, 570] on mat-icon "navigate_before" at bounding box center [498, 568] width 16 height 16
click at [496, 565] on mat-icon "navigate_before" at bounding box center [498, 568] width 16 height 16
click at [498, 563] on mat-icon "navigate_before" at bounding box center [498, 568] width 16 height 16
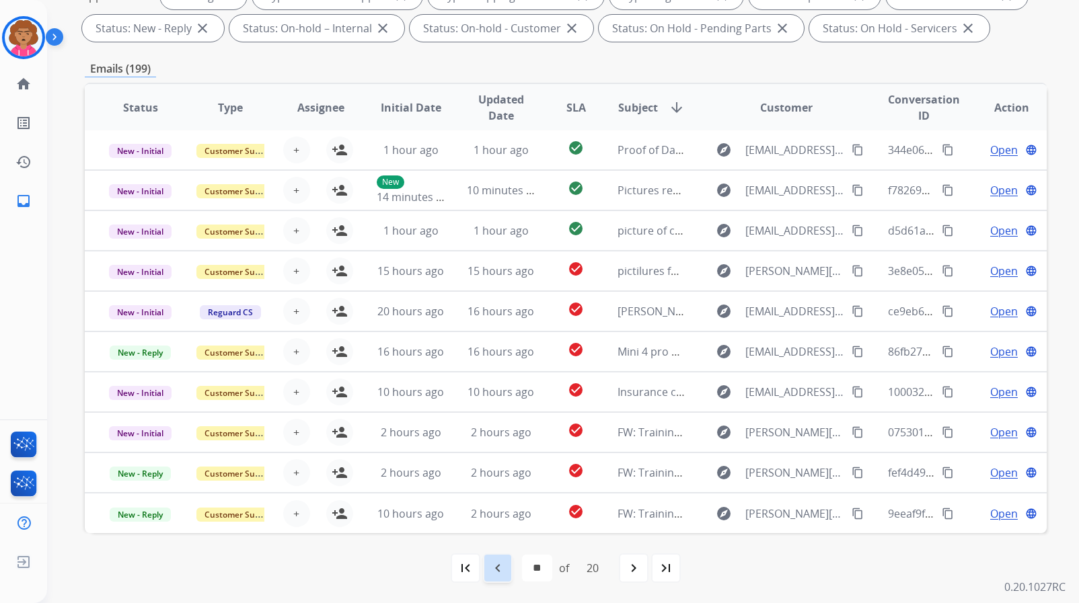
click at [500, 569] on mat-icon "navigate_before" at bounding box center [498, 568] width 16 height 16
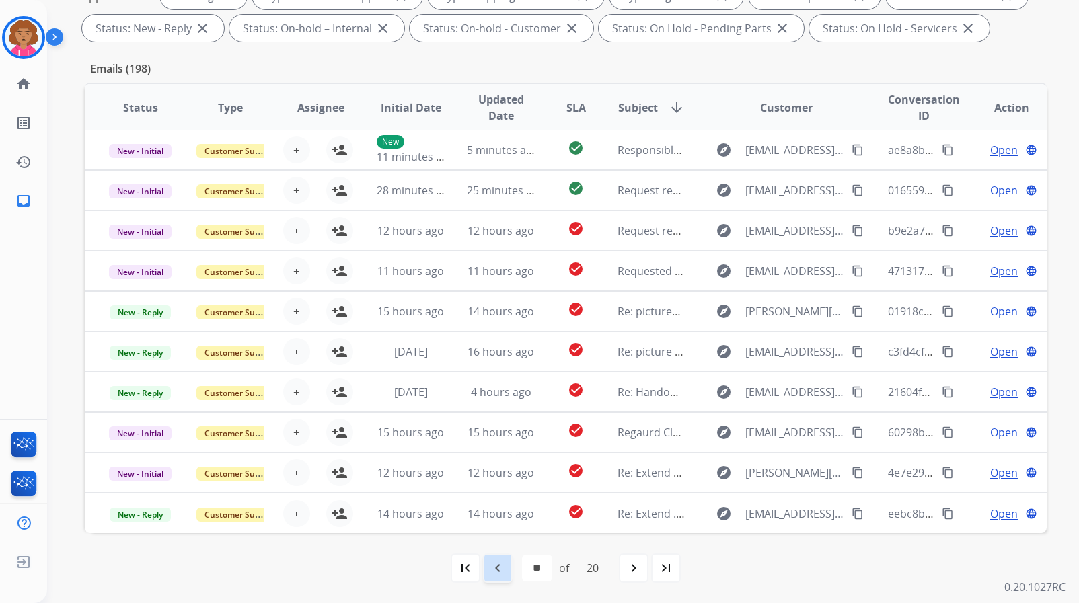
click at [497, 565] on mat-icon "navigate_before" at bounding box center [498, 568] width 16 height 16
click at [502, 570] on mat-icon "navigate_before" at bounding box center [498, 568] width 16 height 16
click at [500, 565] on mat-icon "navigate_before" at bounding box center [498, 568] width 16 height 16
click at [497, 562] on mat-icon "navigate_before" at bounding box center [498, 568] width 16 height 16
click at [498, 565] on mat-icon "navigate_before" at bounding box center [498, 568] width 16 height 16
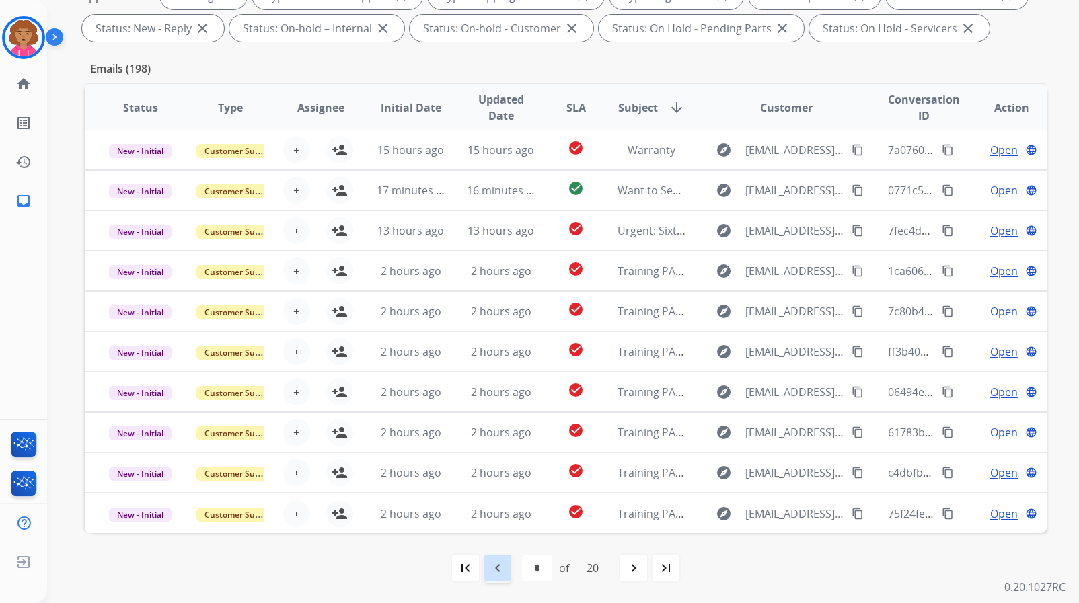
click at [494, 567] on mat-icon "navigate_before" at bounding box center [498, 568] width 16 height 16
click at [496, 569] on mat-icon "navigate_before" at bounding box center [498, 568] width 16 height 16
click at [494, 568] on mat-icon "navigate_before" at bounding box center [498, 568] width 16 height 16
click at [486, 571] on div "navigate_before" at bounding box center [498, 569] width 30 height 30
click at [498, 572] on mat-icon "navigate_before" at bounding box center [498, 568] width 16 height 16
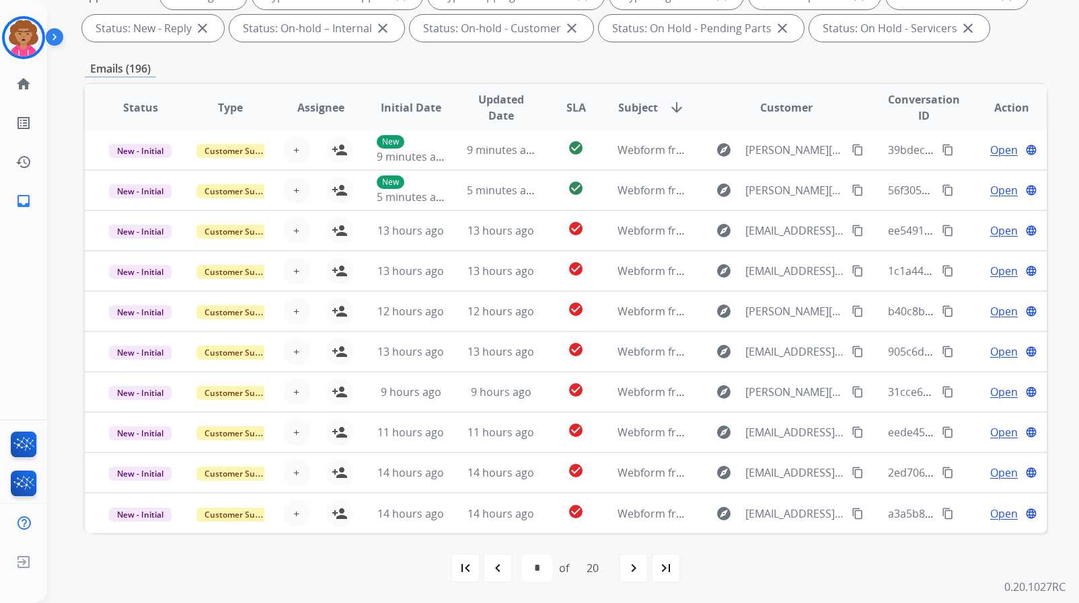
click at [502, 564] on mat-icon "navigate_before" at bounding box center [498, 568] width 16 height 16
click at [498, 564] on mat-icon "navigate_before" at bounding box center [498, 568] width 16 height 16
click at [494, 568] on mat-icon "navigate_before" at bounding box center [498, 568] width 16 height 16
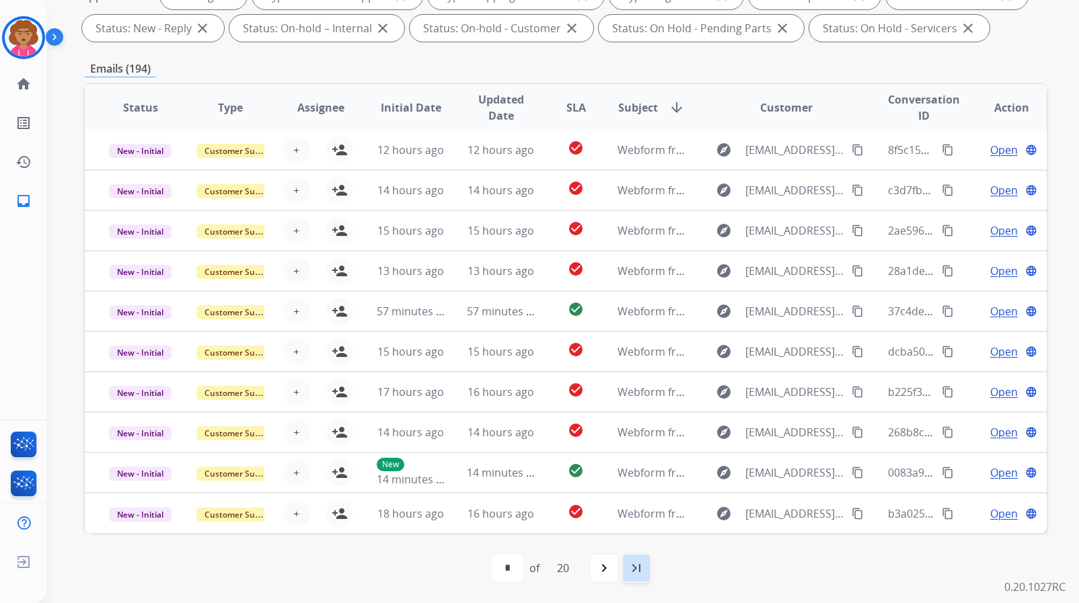
click at [636, 567] on mat-icon "last_page" at bounding box center [636, 568] width 16 height 16
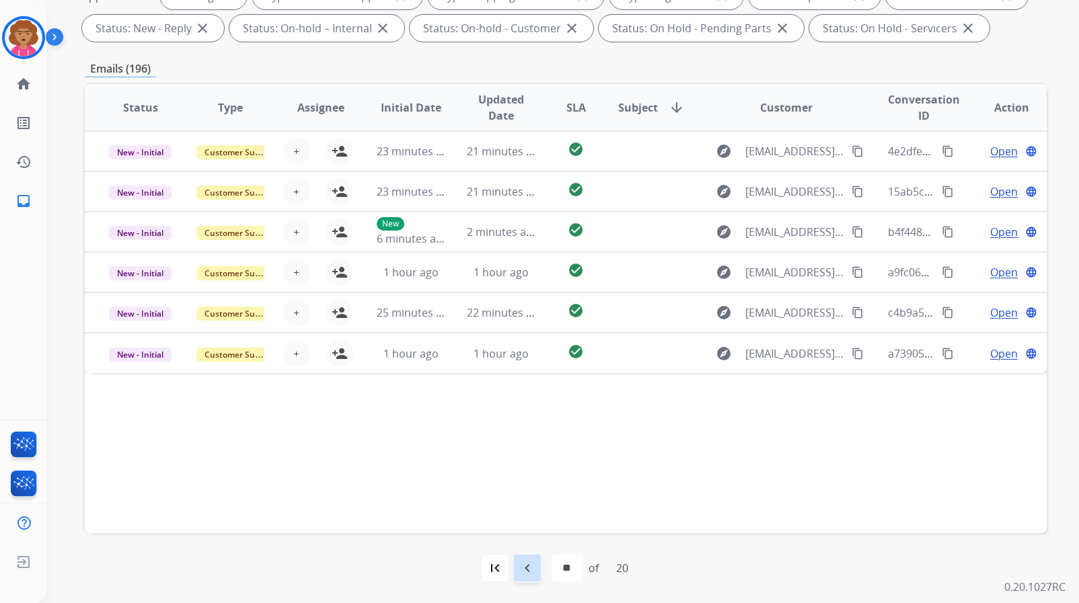
click at [526, 569] on mat-icon "navigate_before" at bounding box center [527, 568] width 16 height 16
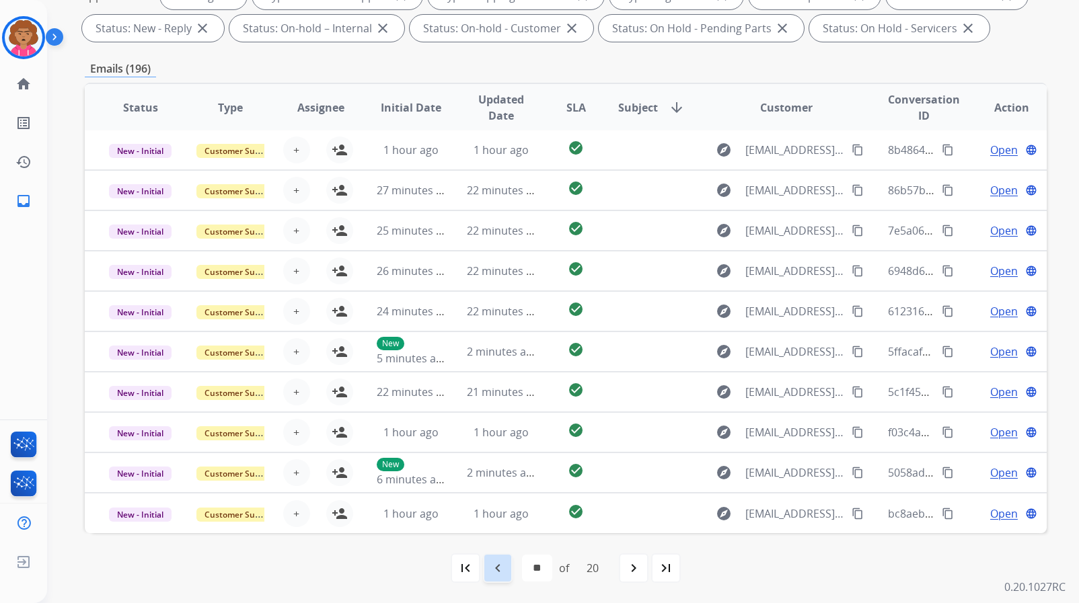
click at [501, 574] on mat-icon "navigate_before" at bounding box center [498, 568] width 16 height 16
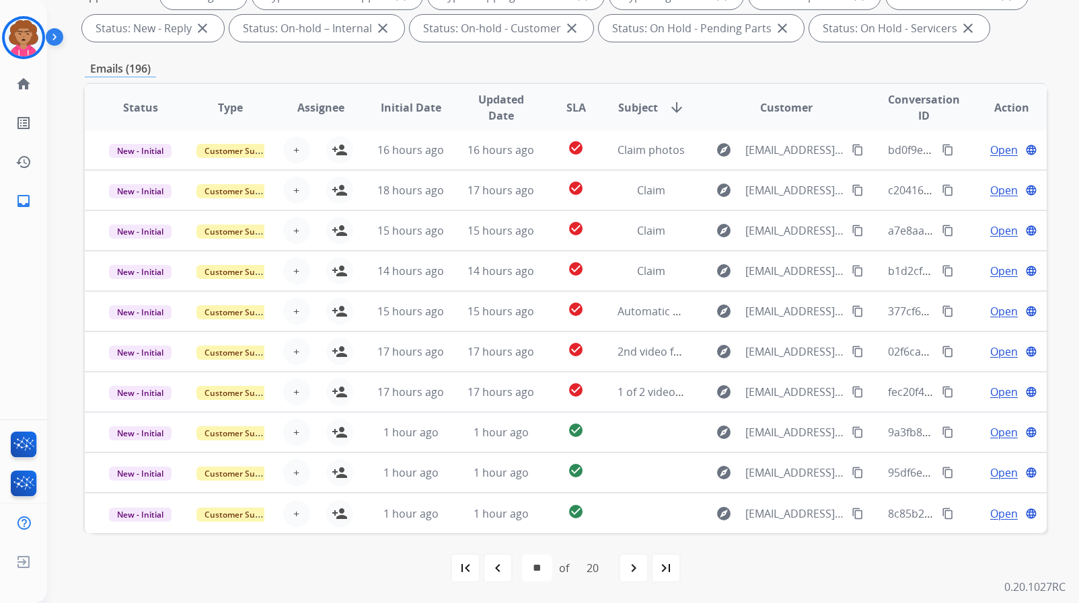
click at [490, 572] on mat-icon "navigate_before" at bounding box center [498, 568] width 16 height 16
click at [495, 570] on mat-icon "navigate_before" at bounding box center [498, 568] width 16 height 16
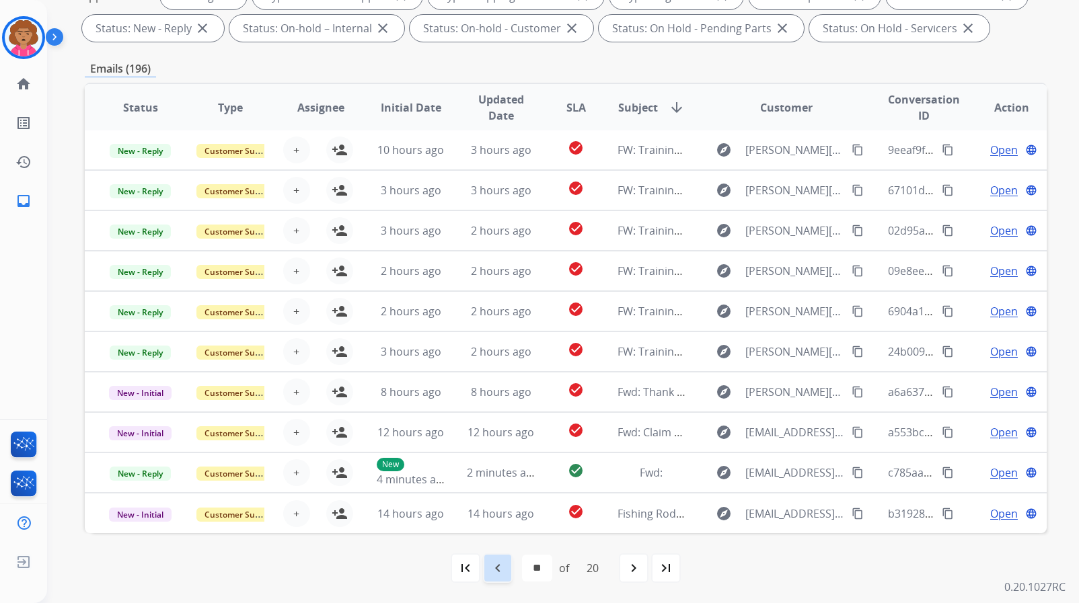
click at [502, 568] on mat-icon "navigate_before" at bounding box center [498, 568] width 16 height 16
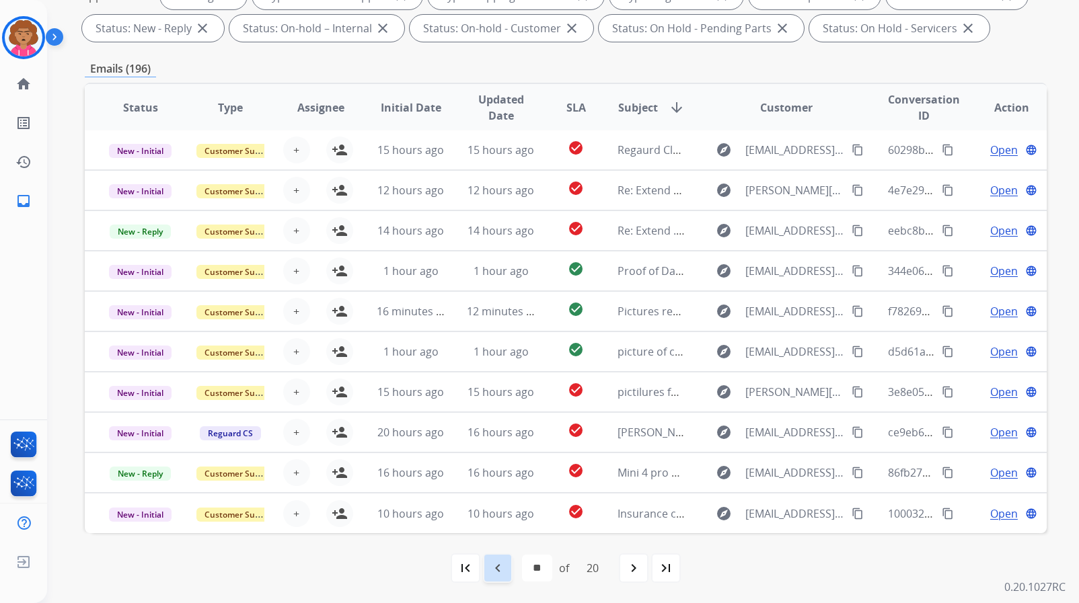
click at [491, 571] on mat-icon "navigate_before" at bounding box center [498, 568] width 16 height 16
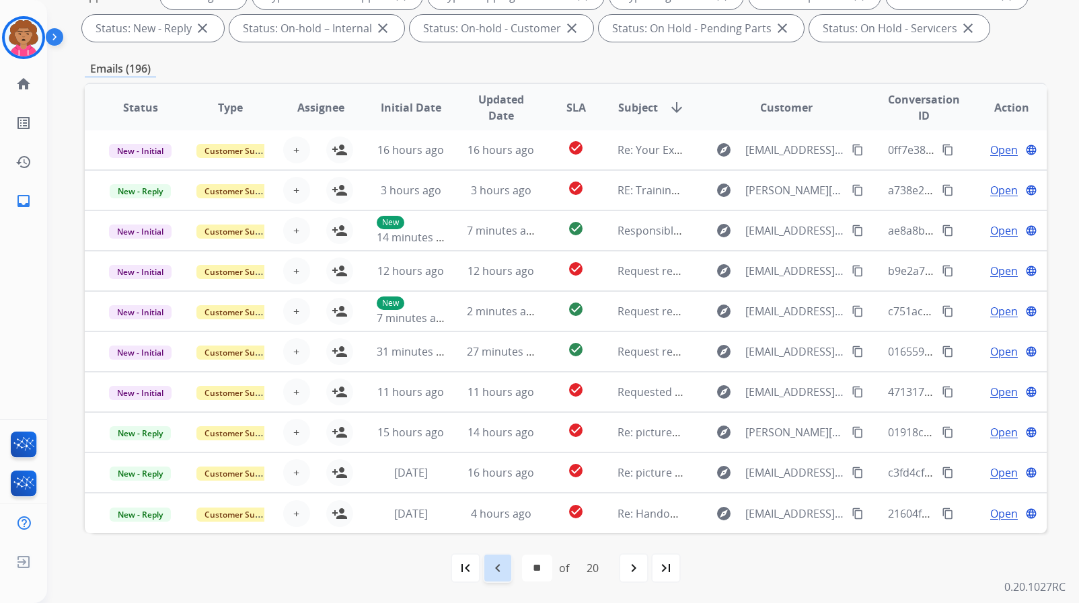
click at [495, 568] on mat-icon "navigate_before" at bounding box center [498, 568] width 16 height 16
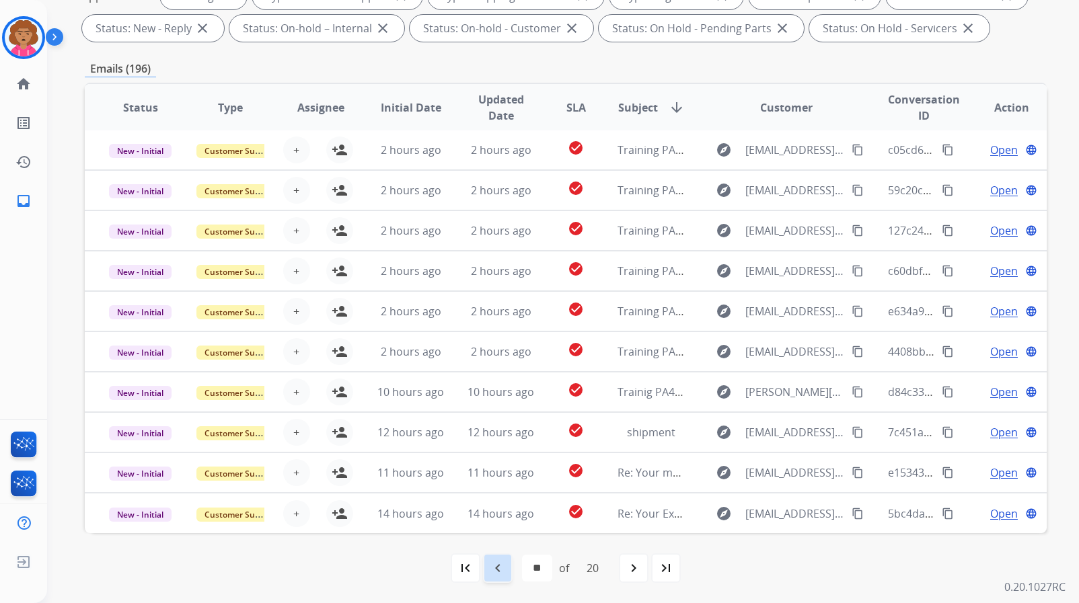
click at [500, 568] on mat-icon "navigate_before" at bounding box center [498, 568] width 16 height 16
click at [498, 562] on mat-icon "navigate_before" at bounding box center [498, 568] width 16 height 16
click at [496, 569] on mat-icon "navigate_before" at bounding box center [498, 568] width 16 height 16
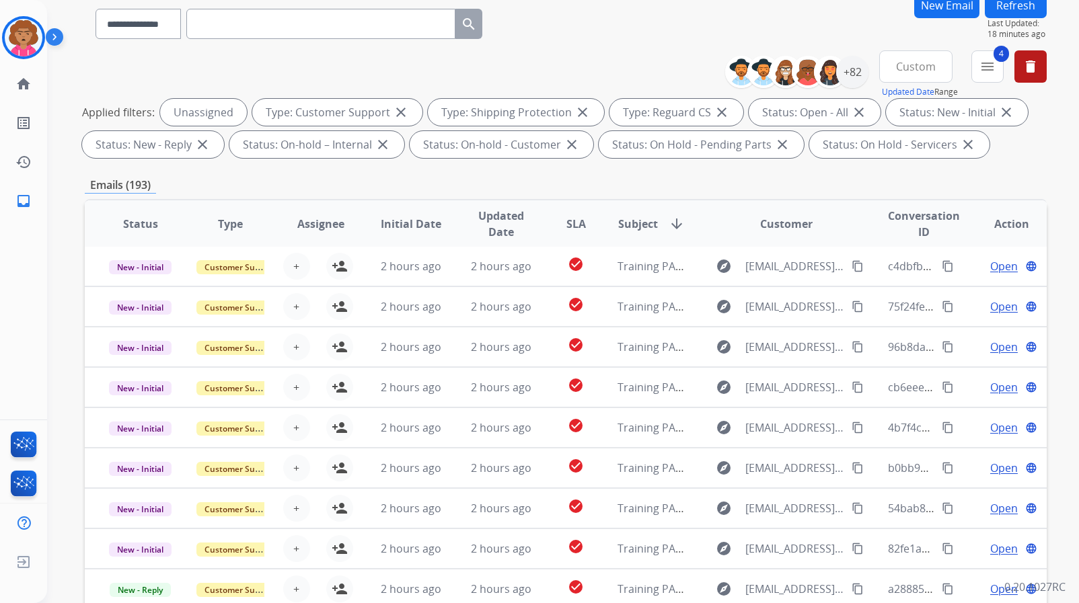
scroll to position [0, 0]
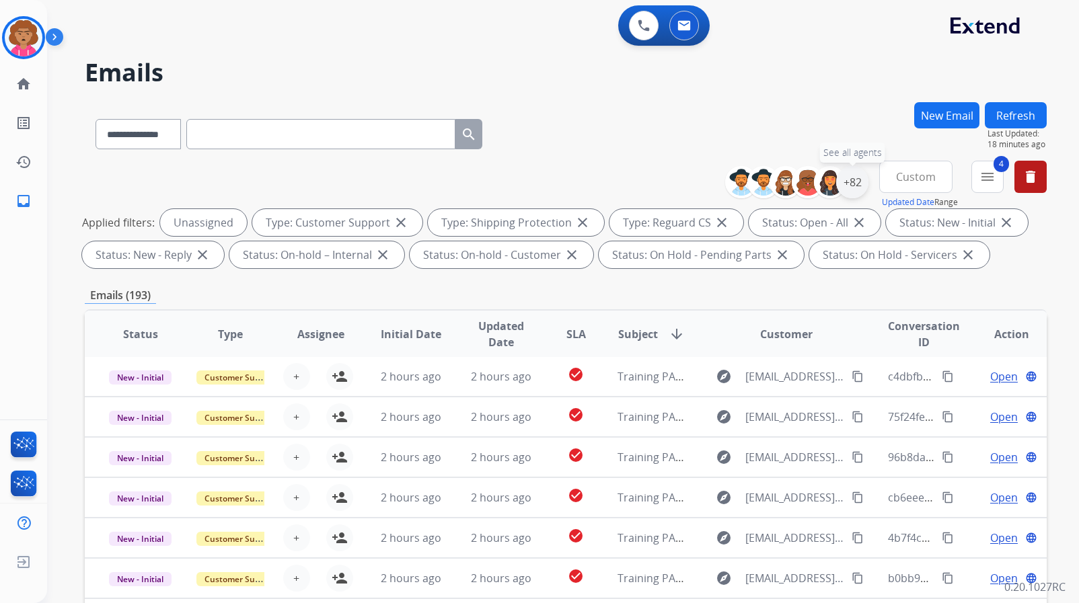
click at [860, 188] on div "+82" at bounding box center [852, 182] width 32 height 32
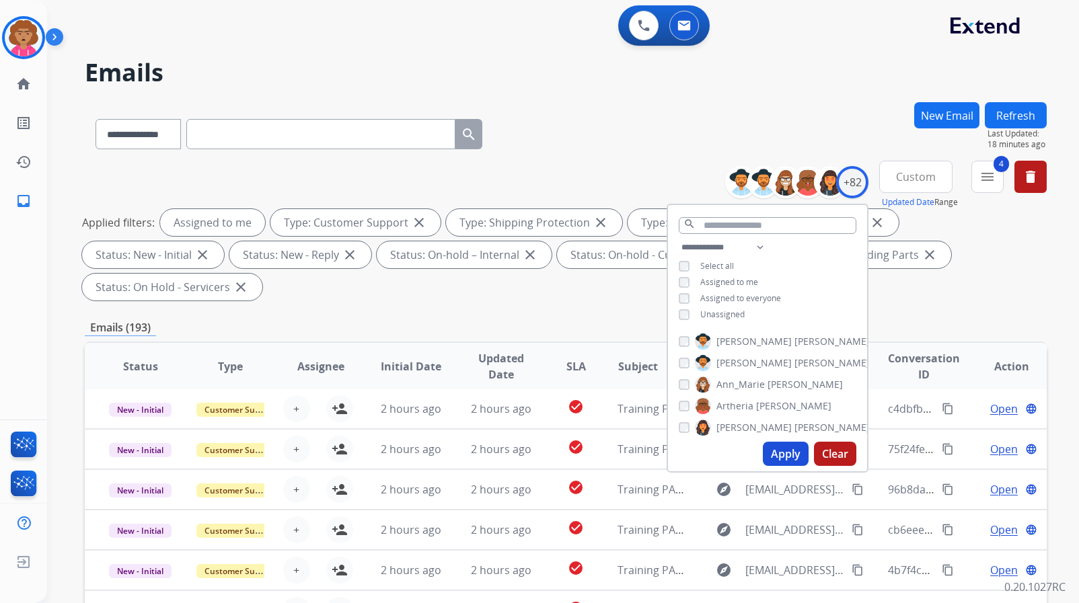
click at [775, 461] on button "Apply" at bounding box center [786, 454] width 46 height 24
select select "*"
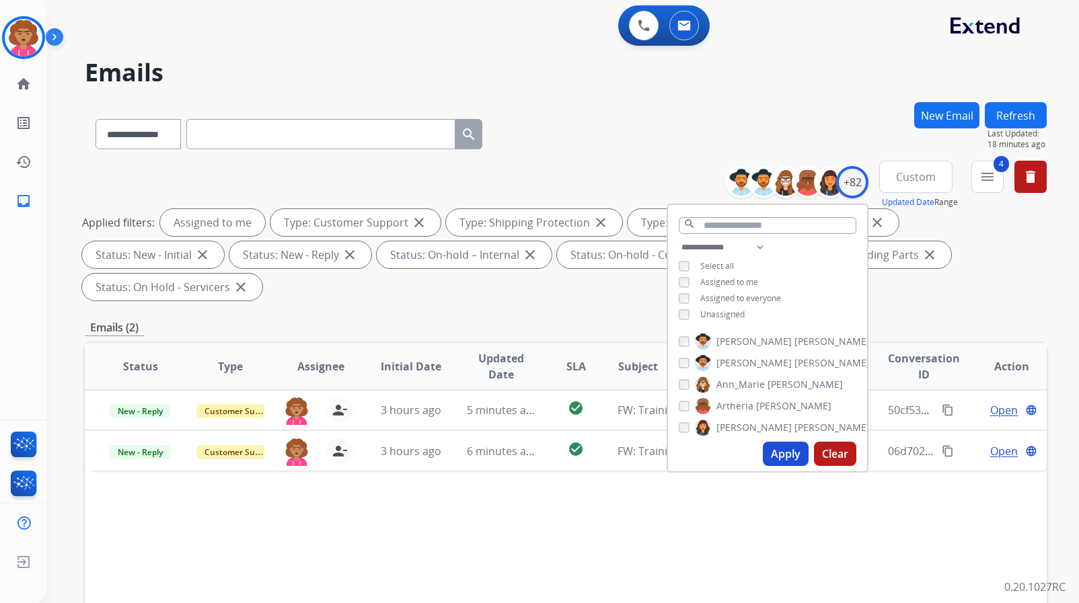
click at [443, 500] on div "Status Type Assignee Initial Date Updated Date SLA Subject arrow_downward Custo…" at bounding box center [566, 567] width 962 height 451
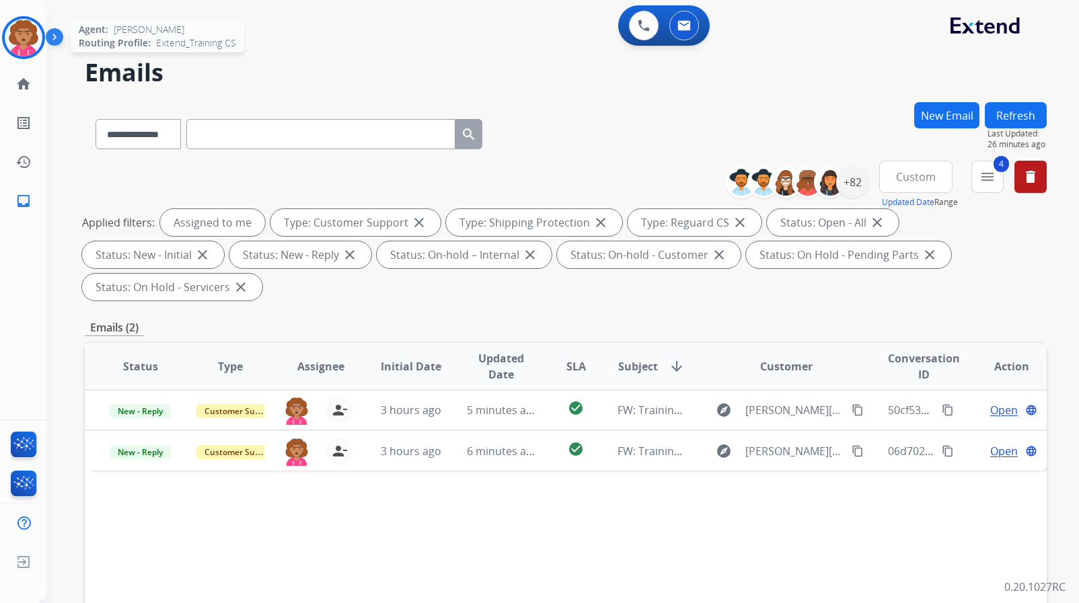
click at [14, 29] on img at bounding box center [24, 38] width 38 height 38
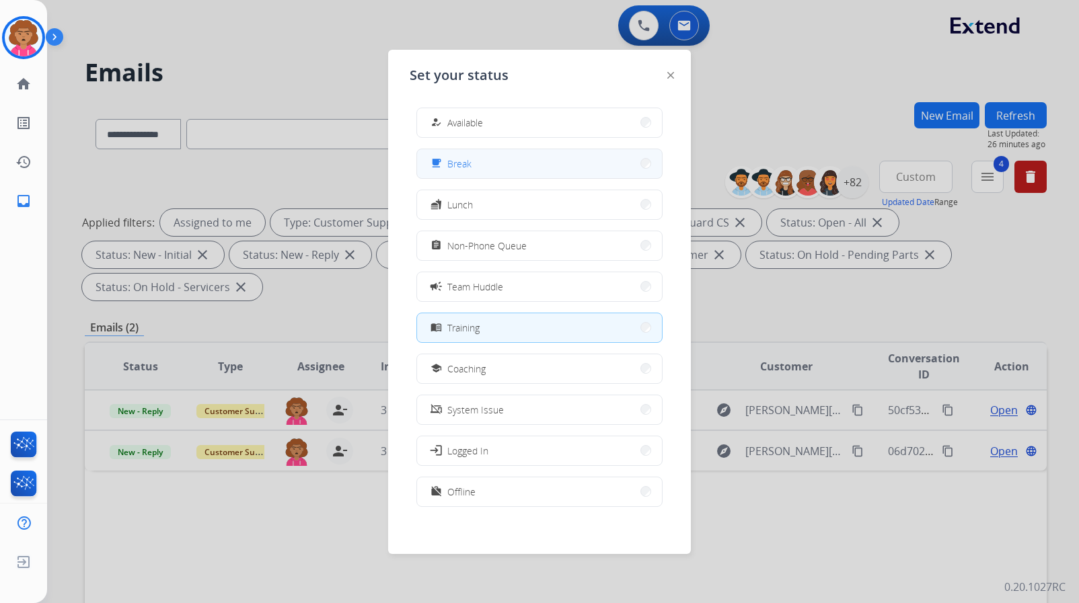
click at [636, 169] on button "free_breakfast Break" at bounding box center [539, 163] width 245 height 29
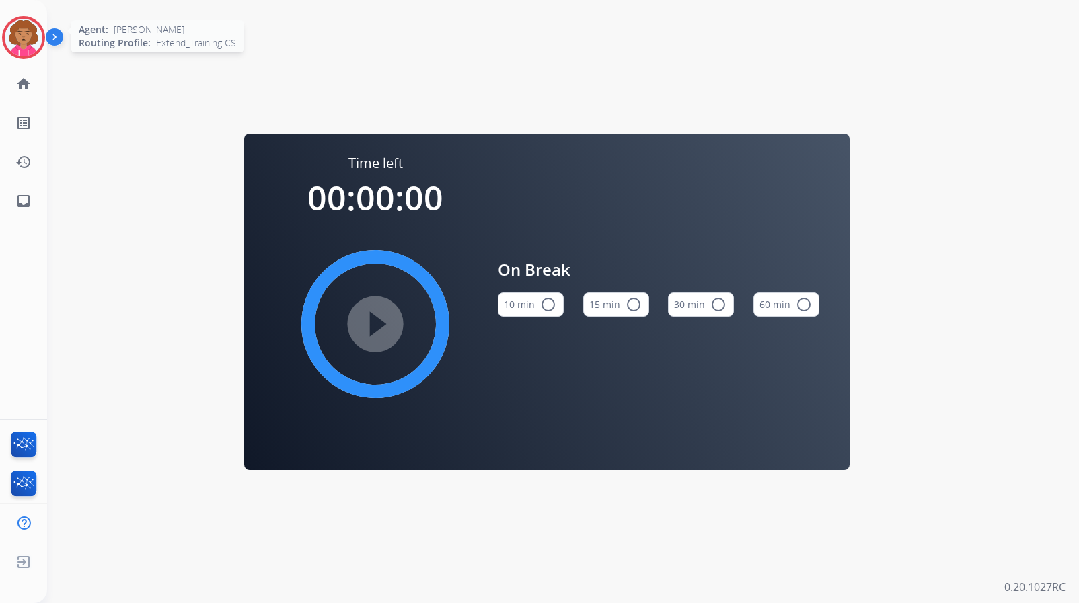
click at [22, 35] on img at bounding box center [24, 38] width 38 height 38
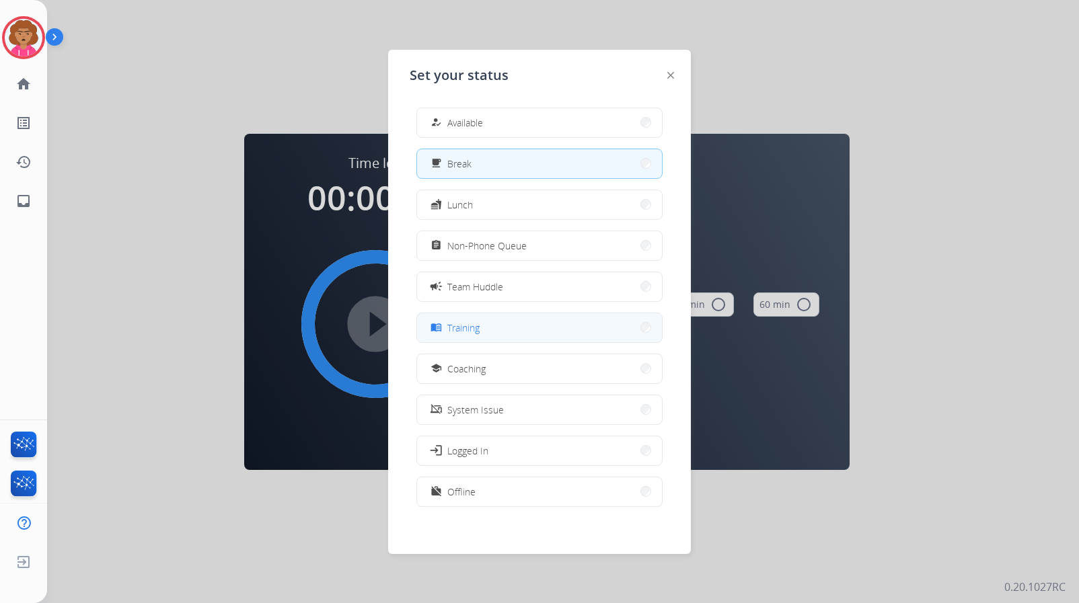
click at [583, 332] on button "menu_book Training" at bounding box center [539, 327] width 245 height 29
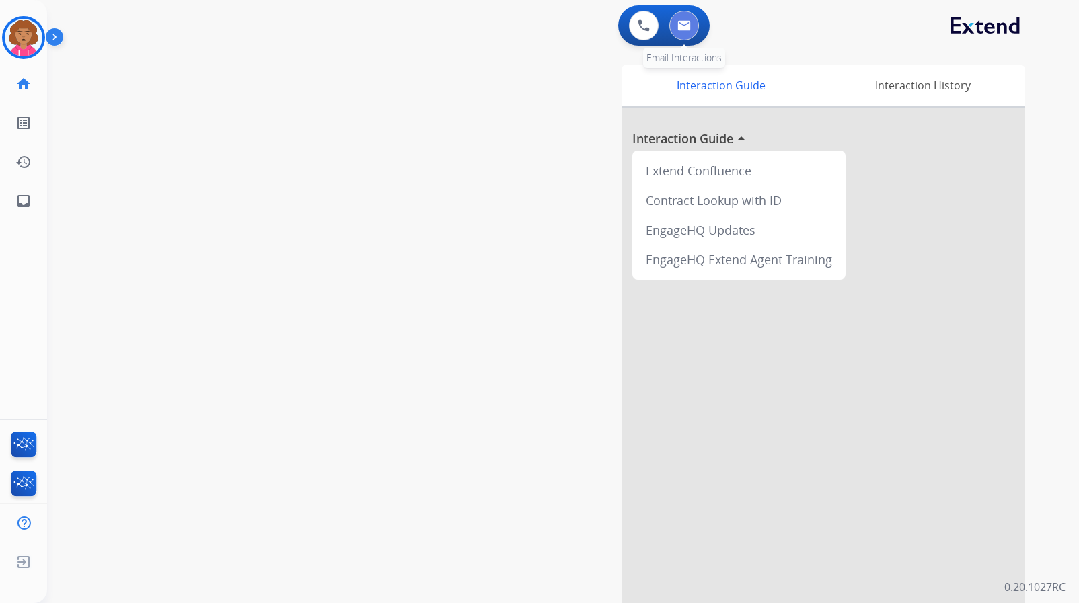
click at [683, 26] on img at bounding box center [683, 25] width 13 height 11
select select "**********"
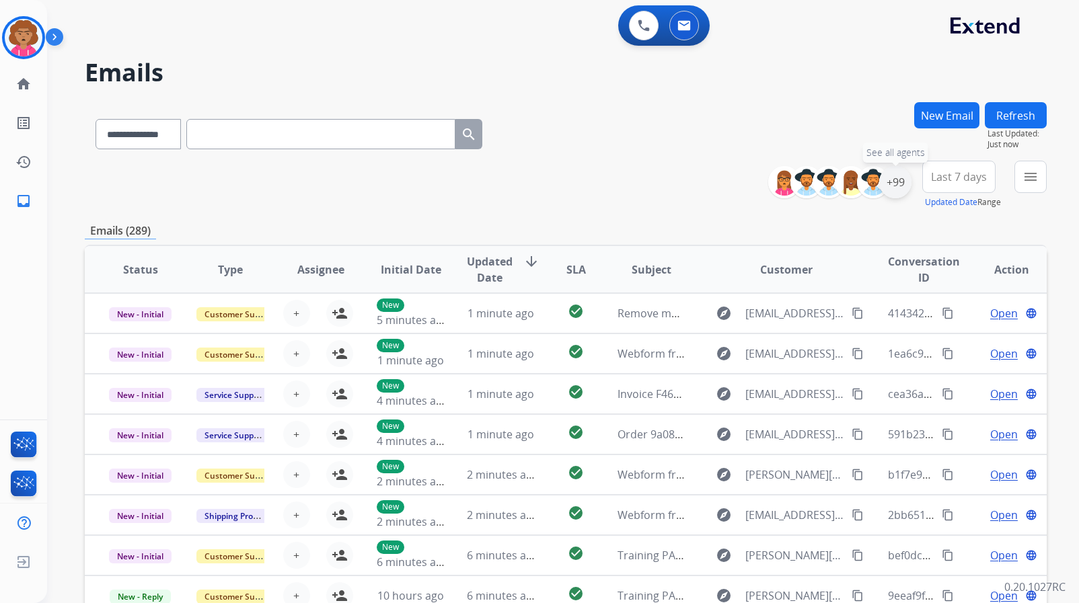
click at [894, 184] on div "+99" at bounding box center [895, 182] width 32 height 32
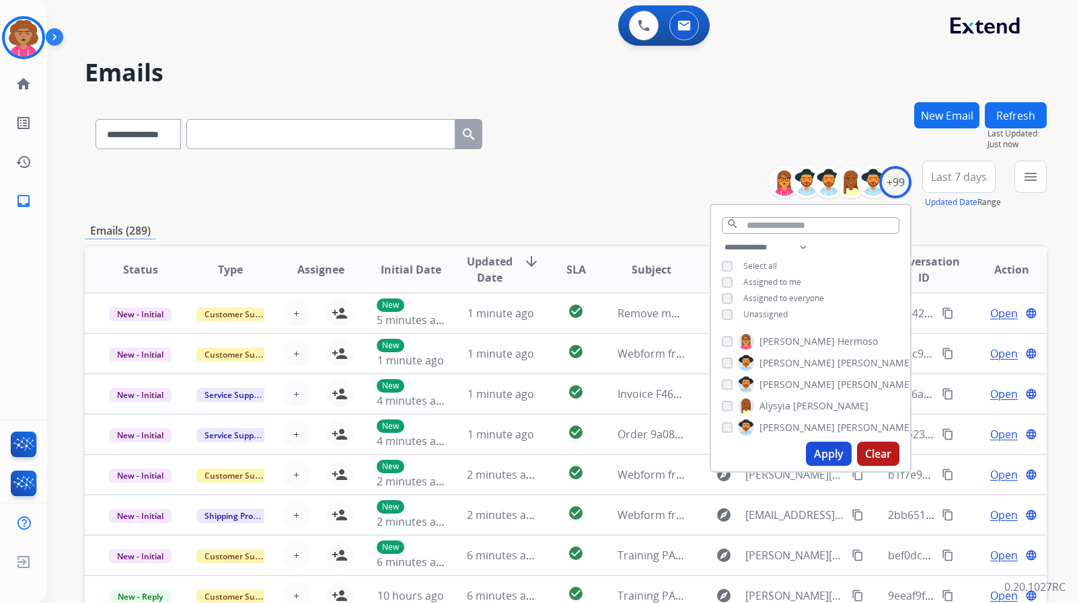
click at [824, 451] on button "Apply" at bounding box center [829, 454] width 46 height 24
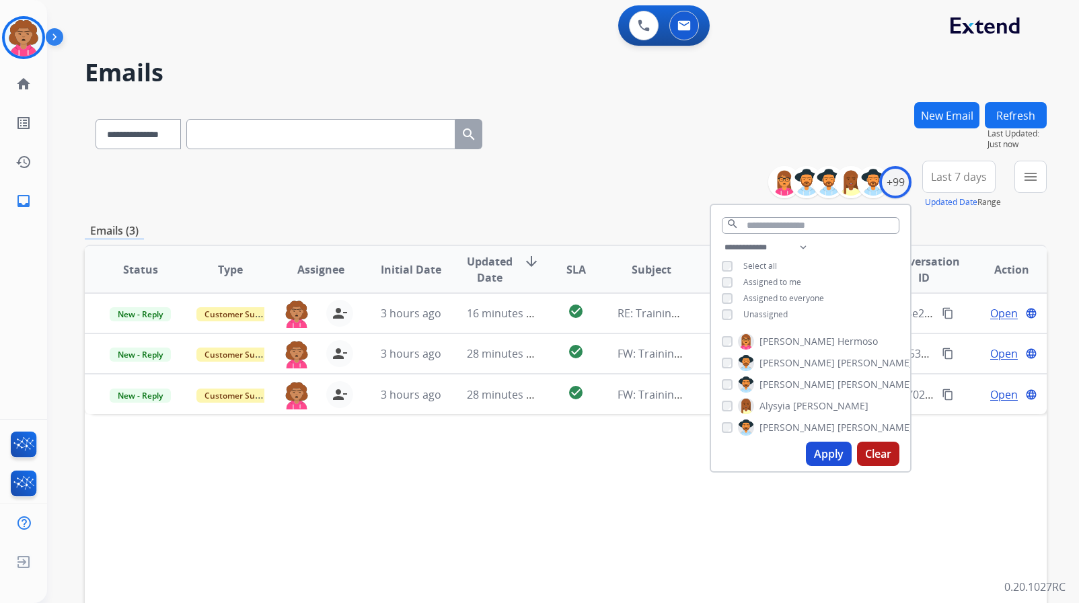
click at [618, 488] on div "Status Type Assignee Initial Date Updated Date arrow_downward SLA Subject Custo…" at bounding box center [566, 470] width 962 height 451
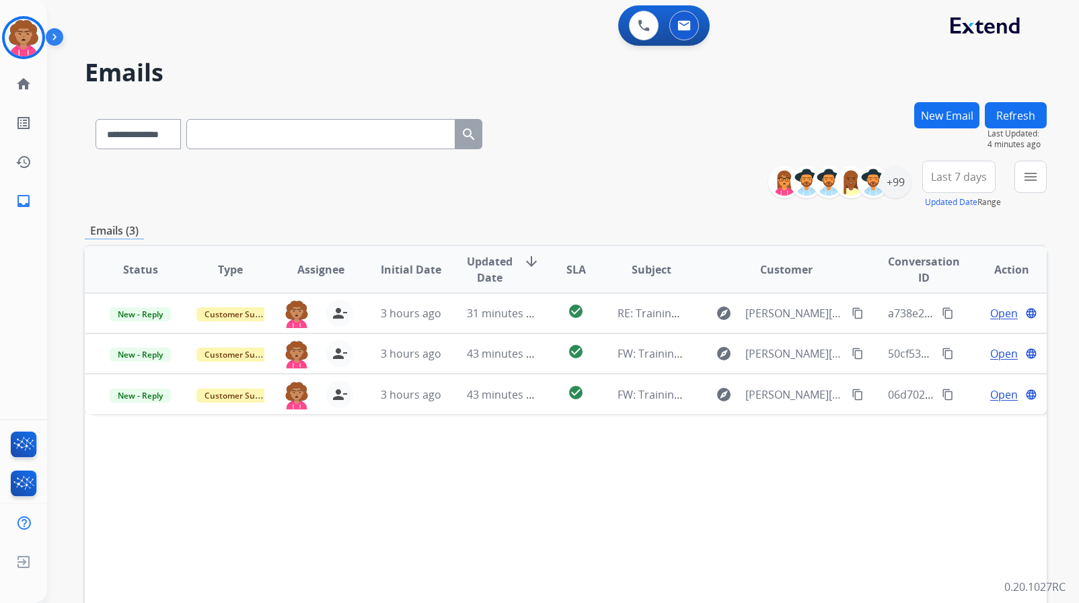
click at [184, 548] on div "Status Type Assignee Initial Date Updated Date arrow_downward SLA Subject Custo…" at bounding box center [566, 470] width 962 height 451
click at [32, 38] on img at bounding box center [24, 38] width 38 height 38
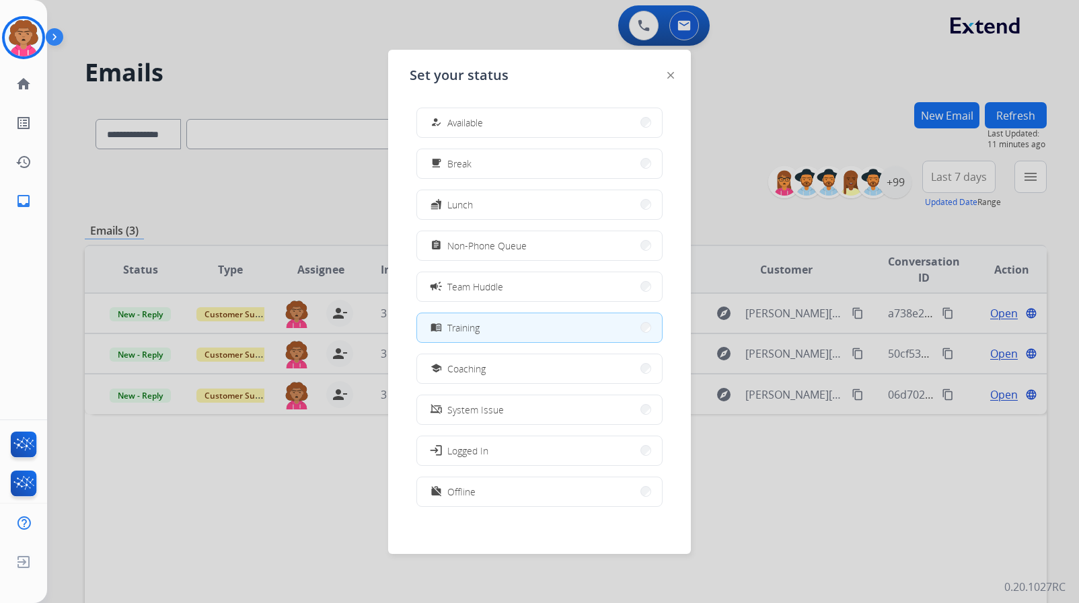
click at [793, 79] on div at bounding box center [539, 301] width 1079 height 603
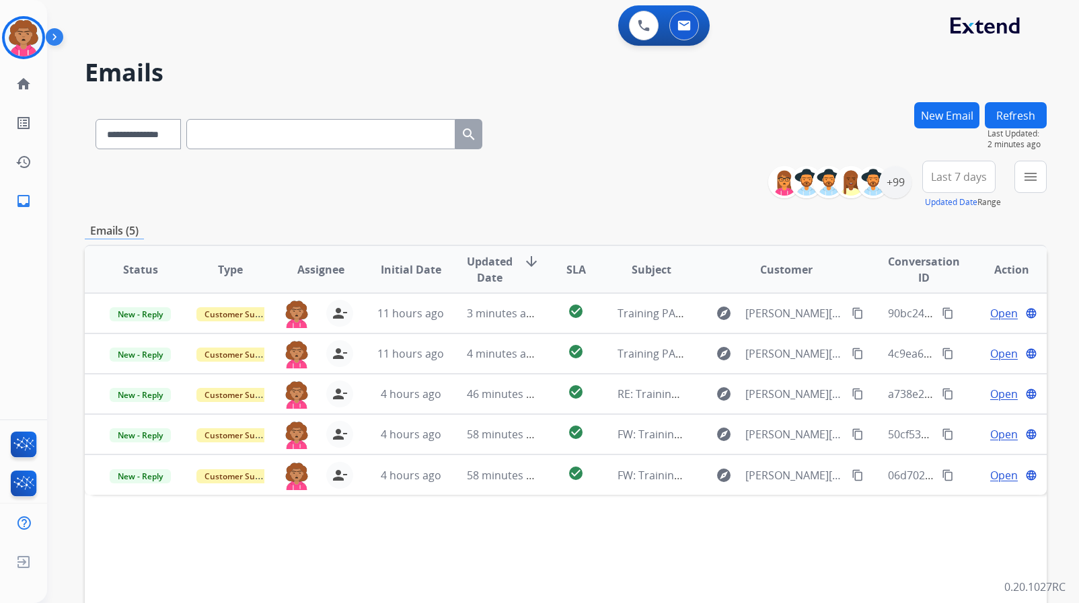
click at [239, 547] on div "Status Type Assignee Initial Date Updated Date arrow_downward SLA Subject Custo…" at bounding box center [566, 470] width 962 height 451
click at [536, 541] on div "Status Type Assignee Initial Date Updated Date arrow_downward SLA Subject Custo…" at bounding box center [566, 470] width 962 height 451
